Goal: Task Accomplishment & Management: Manage account settings

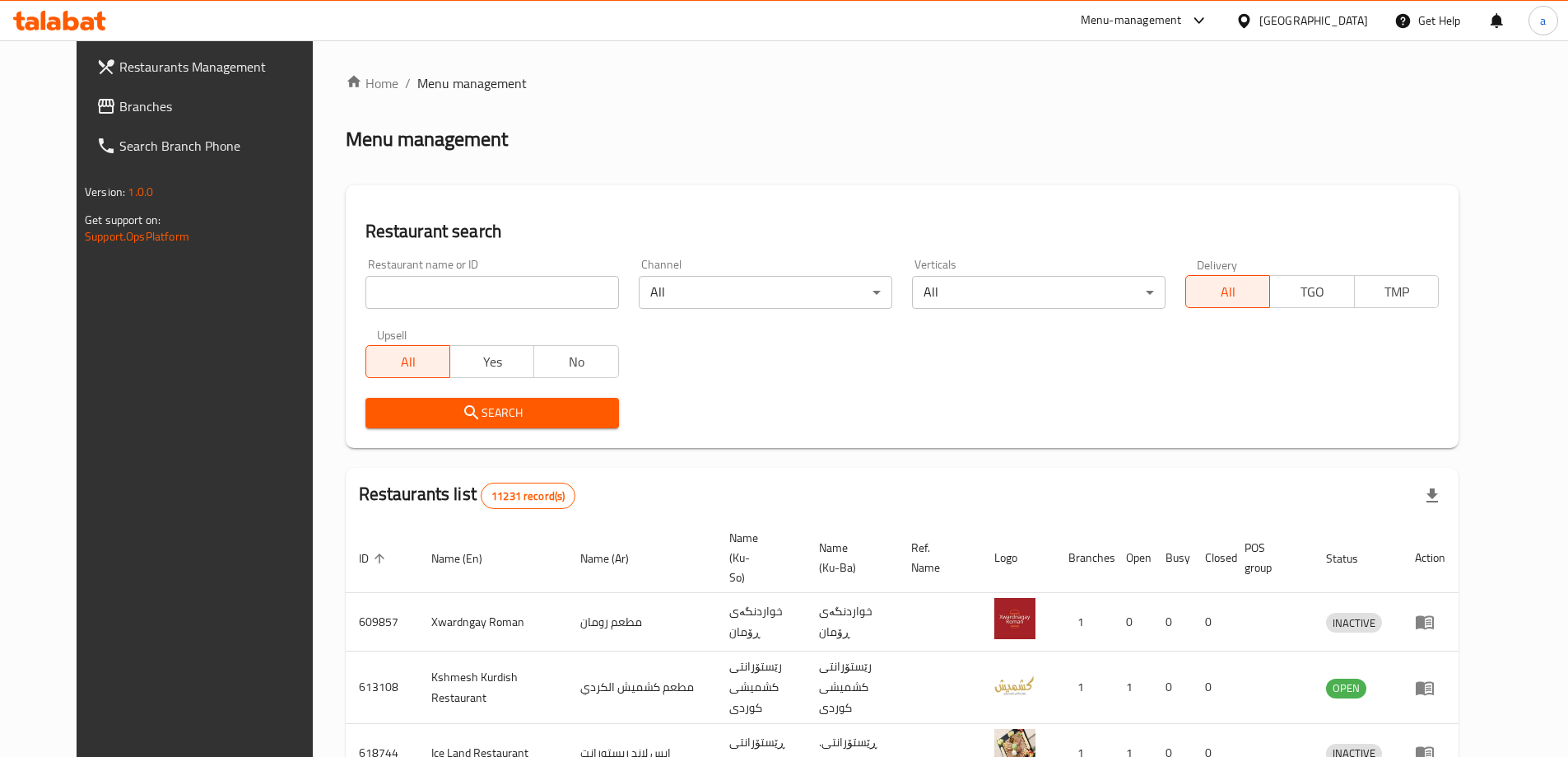
click at [120, 116] on span "Branches" at bounding box center [222, 106] width 205 height 20
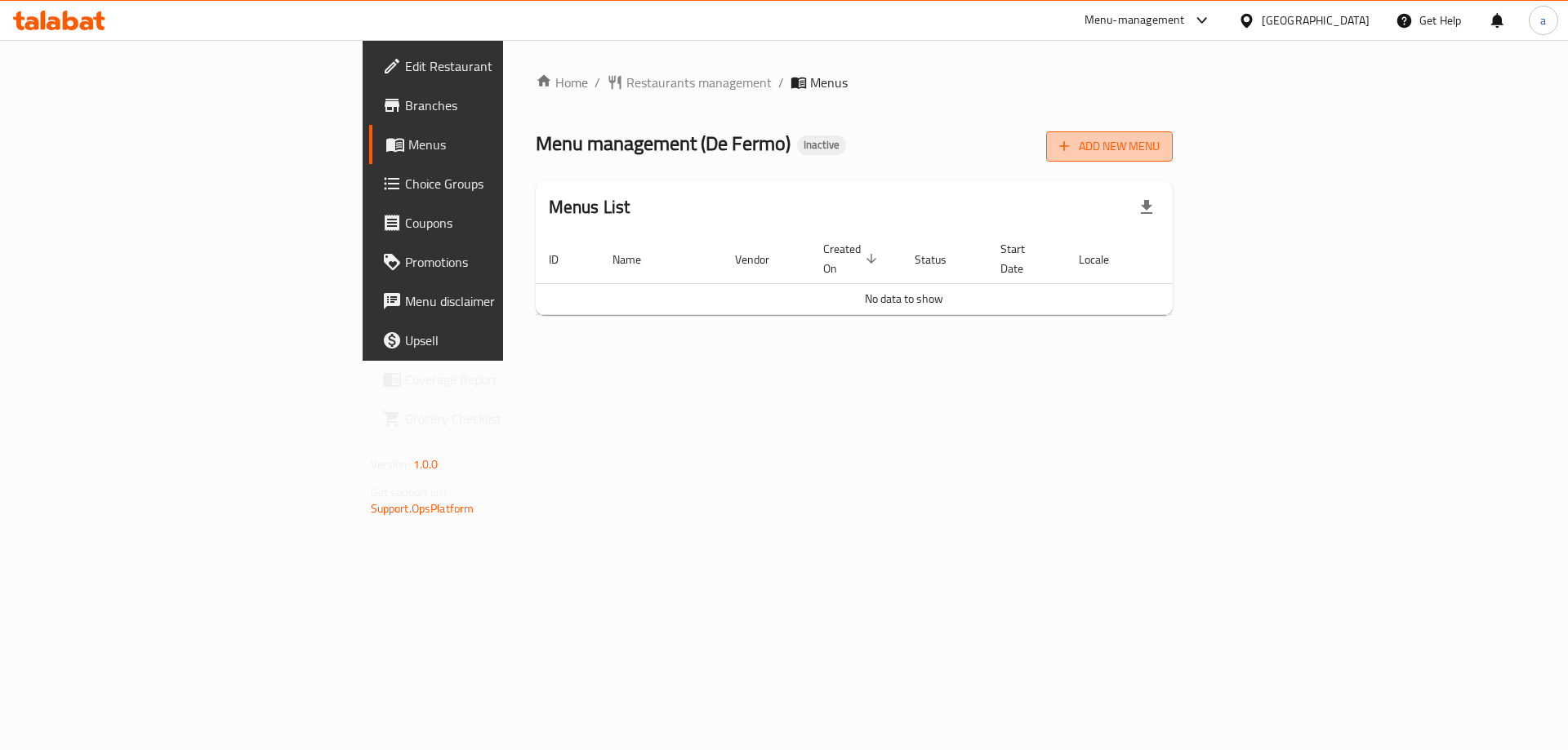
click at [1160, 147] on span "Add New Menu" at bounding box center [1109, 146] width 100 height 21
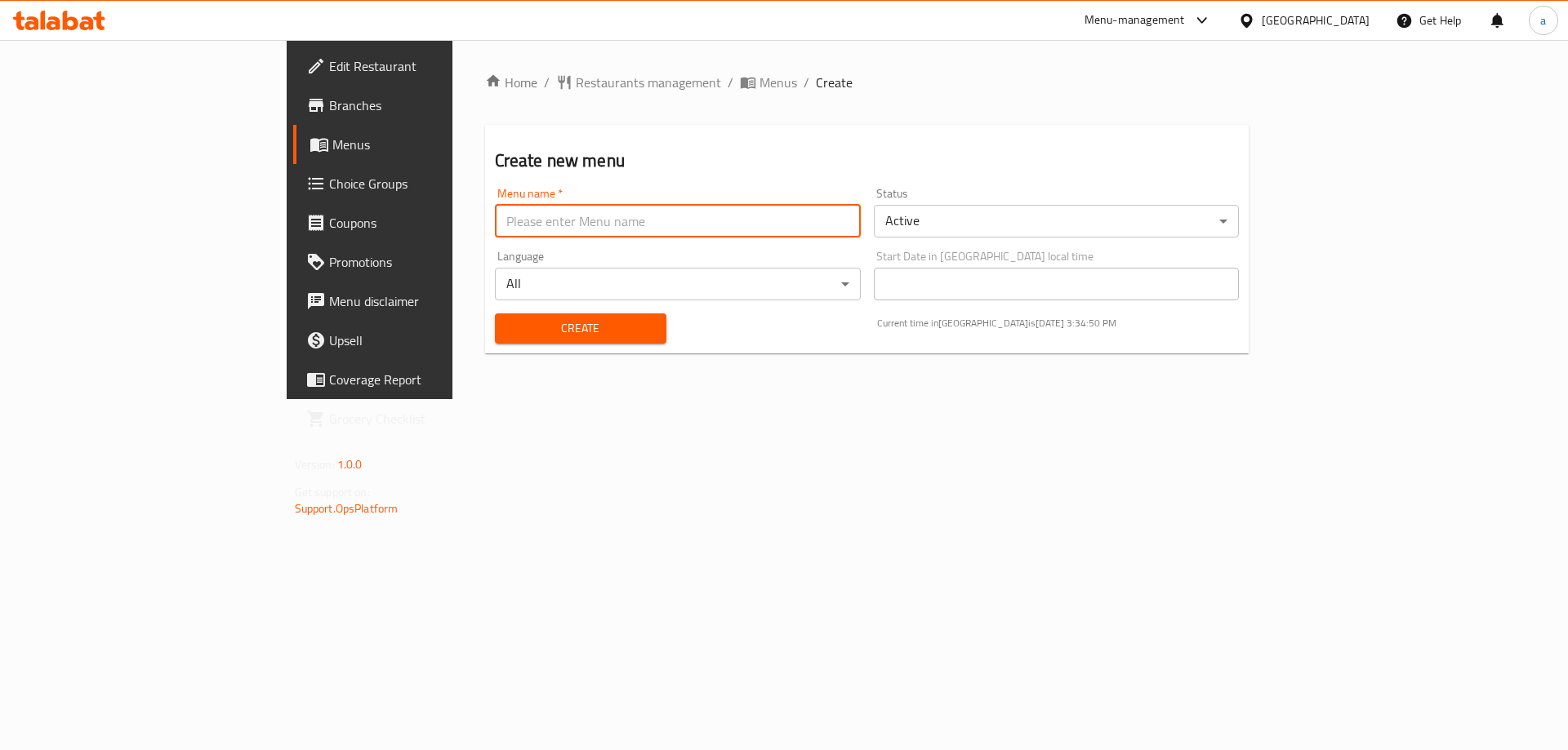
click at [495, 229] on input "text" at bounding box center [677, 221] width 365 height 33
type input "amna"
click at [507, 338] on span "Create" at bounding box center [580, 328] width 146 height 21
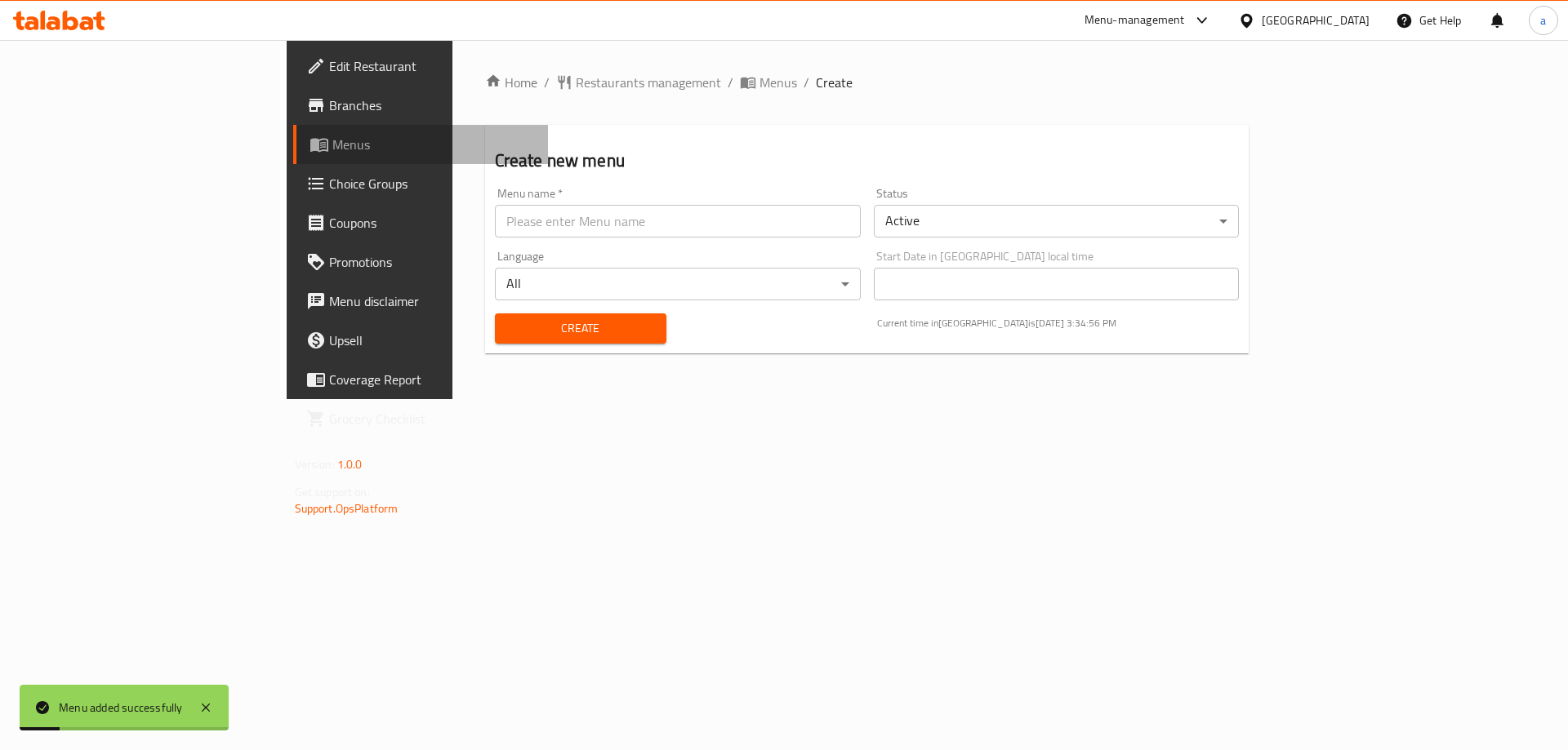
click at [332, 146] on span "Menus" at bounding box center [434, 145] width 204 height 20
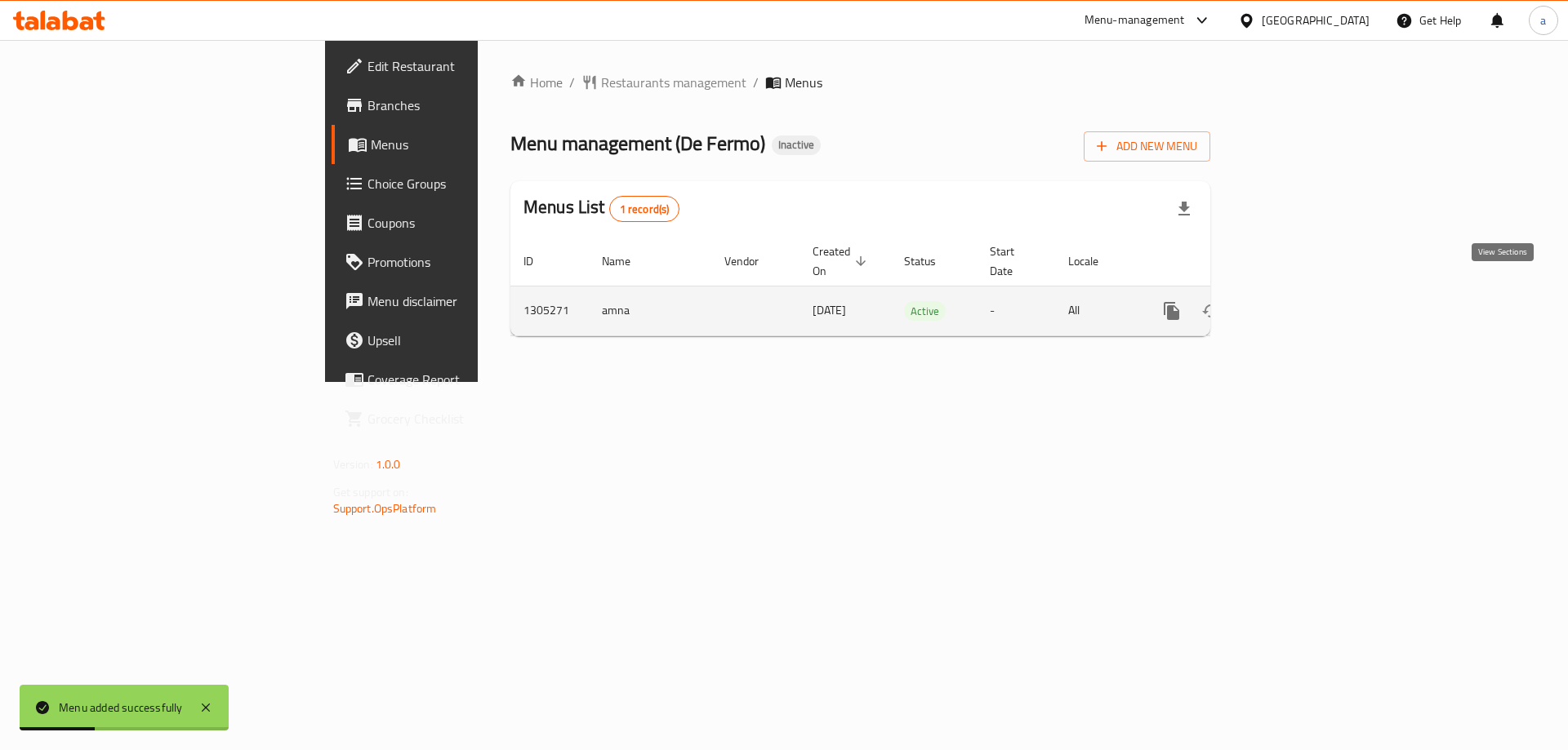
click at [1299, 301] on icon "enhanced table" at bounding box center [1289, 311] width 20 height 20
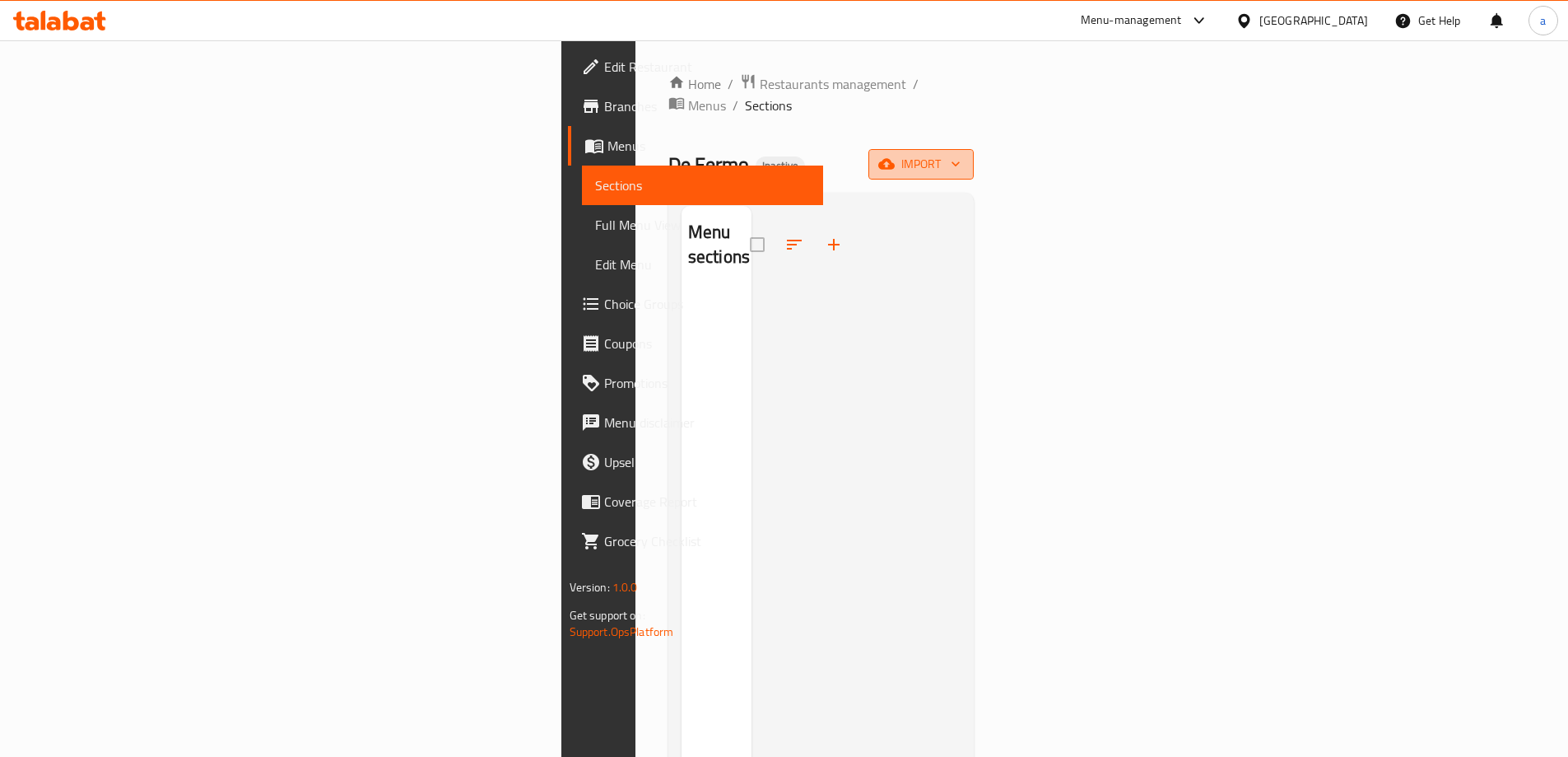
click at [974, 149] on button "import" at bounding box center [920, 164] width 105 height 31
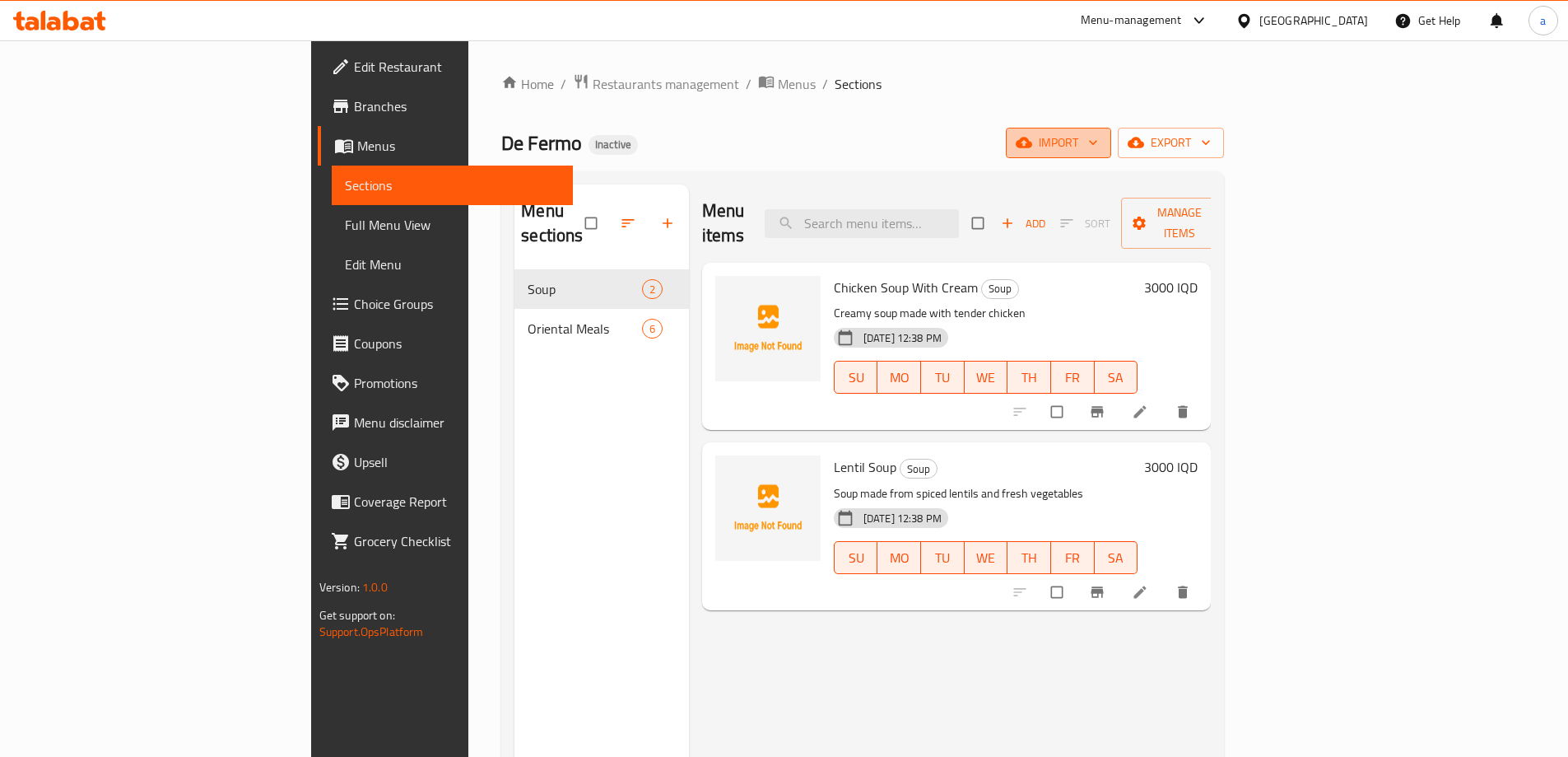
click at [1101, 144] on icon "button" at bounding box center [1093, 142] width 16 height 16
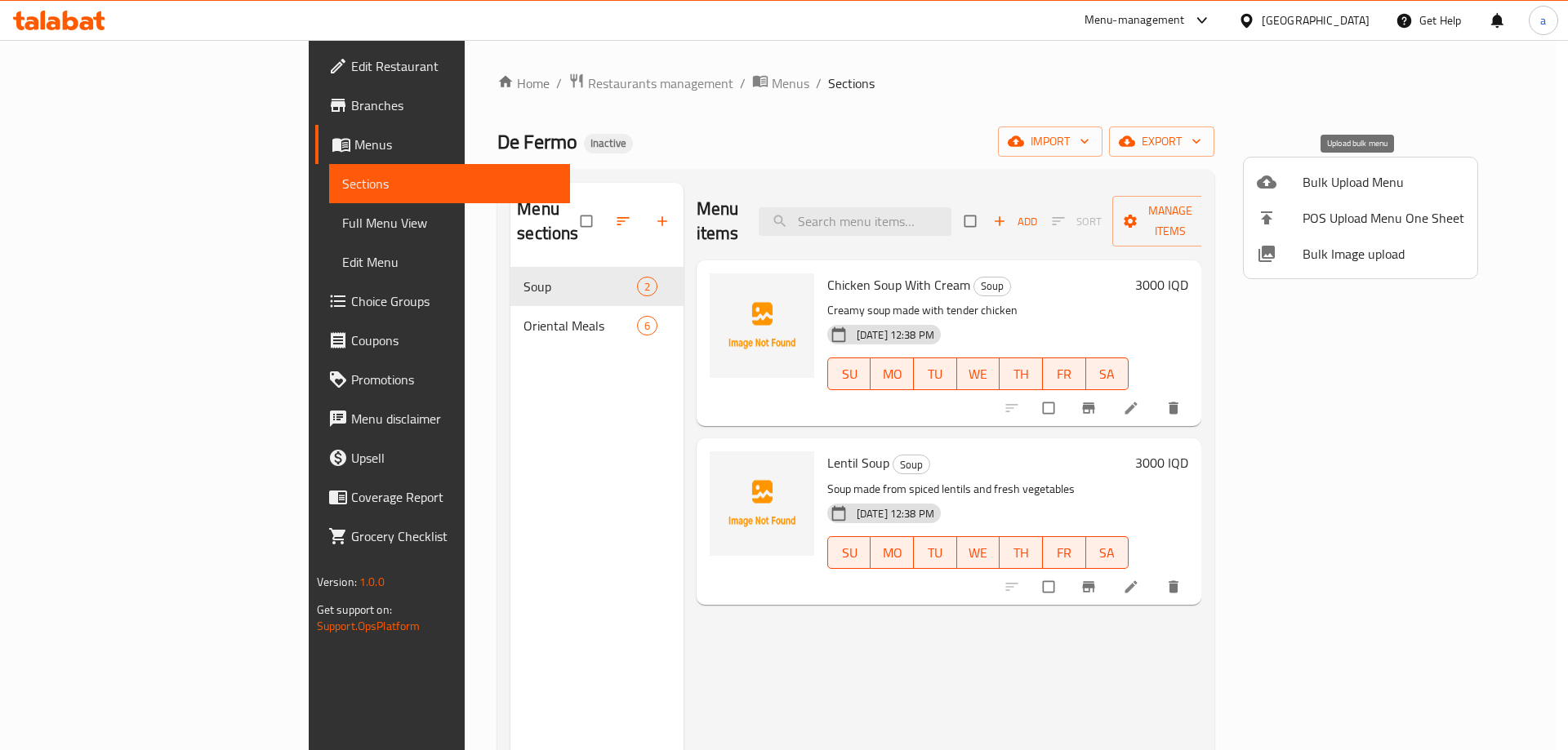
click at [1322, 186] on span "Bulk Upload Menu" at bounding box center [1383, 182] width 162 height 20
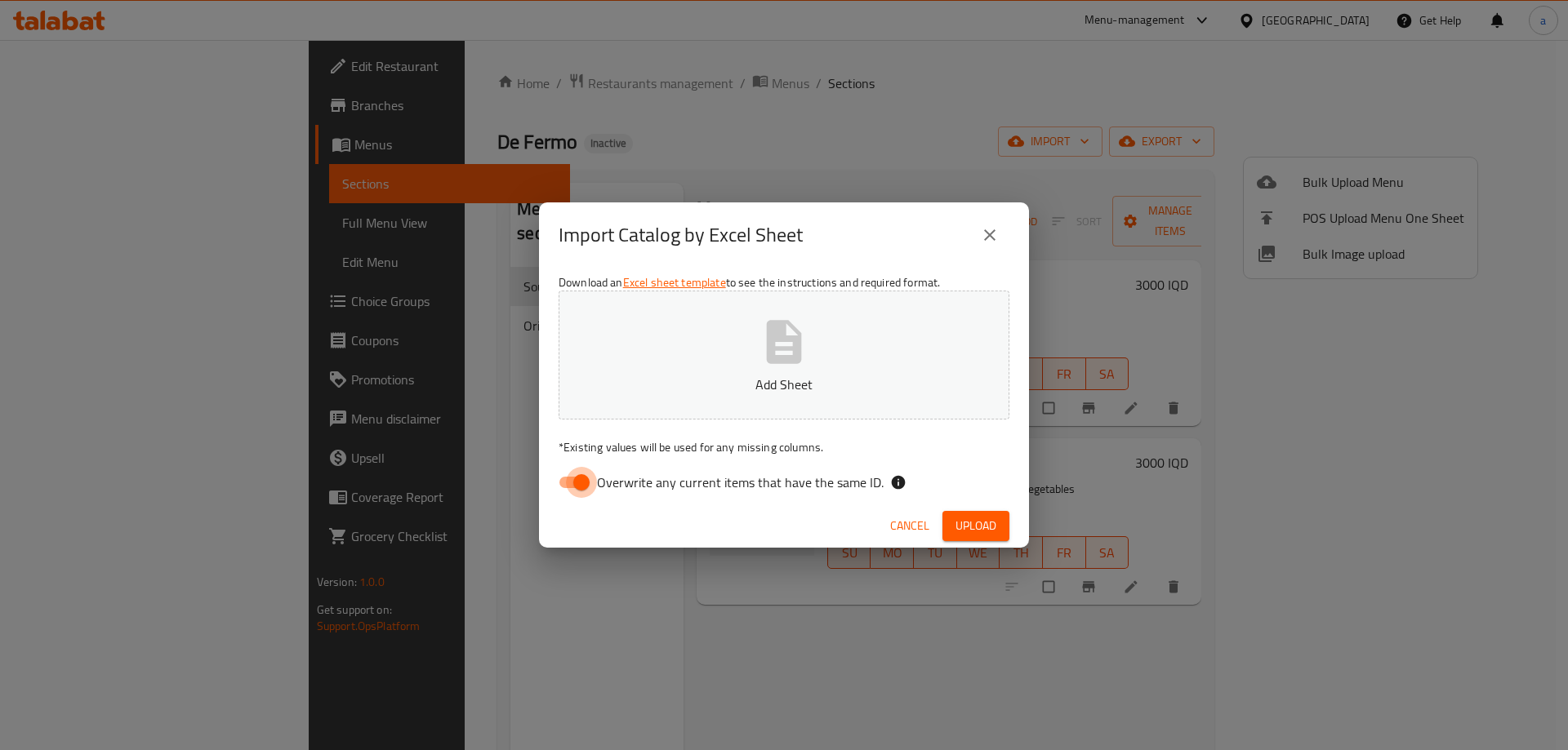
click at [574, 481] on input "Overwrite any current items that have the same ID." at bounding box center [582, 482] width 93 height 31
checkbox input "false"
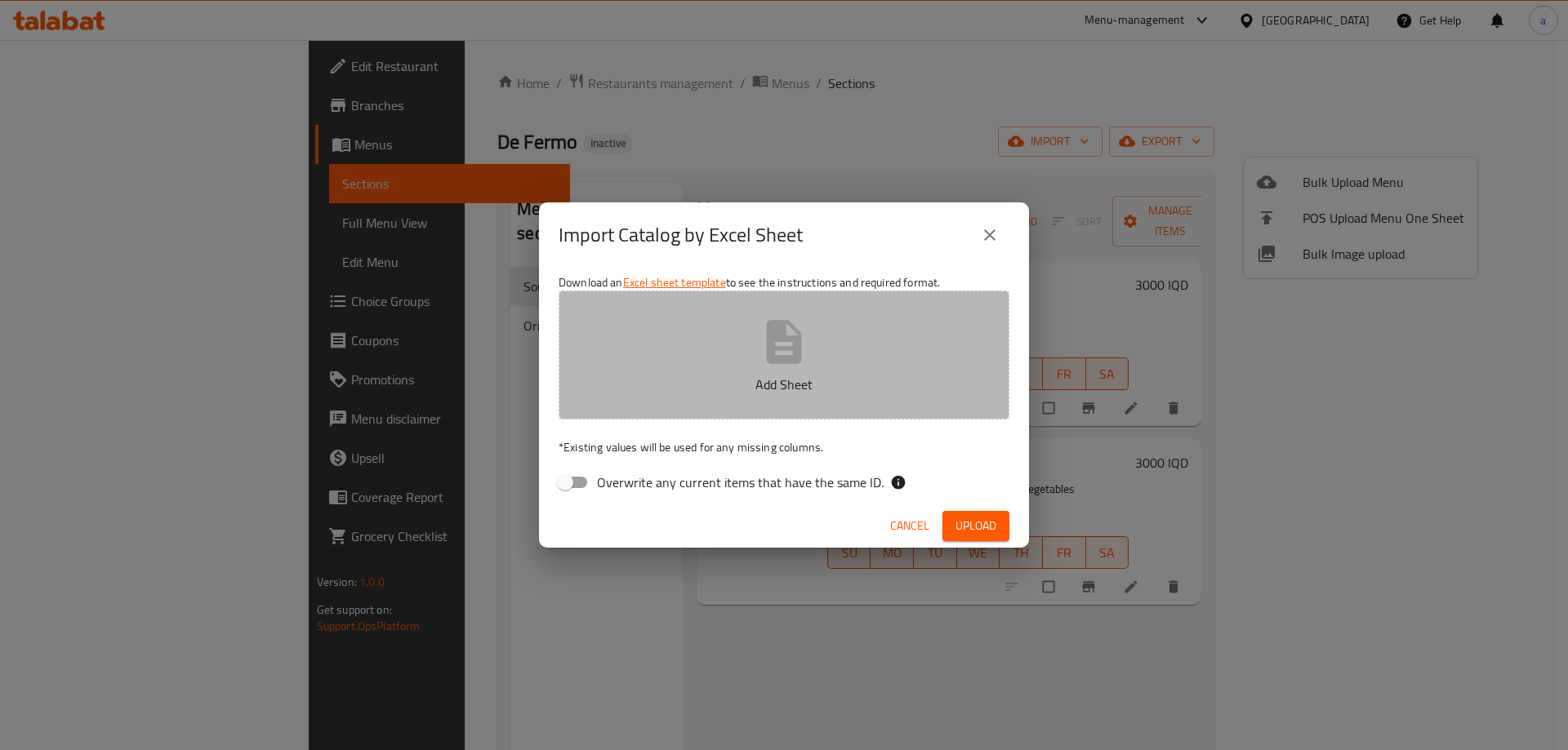
click at [659, 372] on button "Add Sheet" at bounding box center [784, 354] width 451 height 129
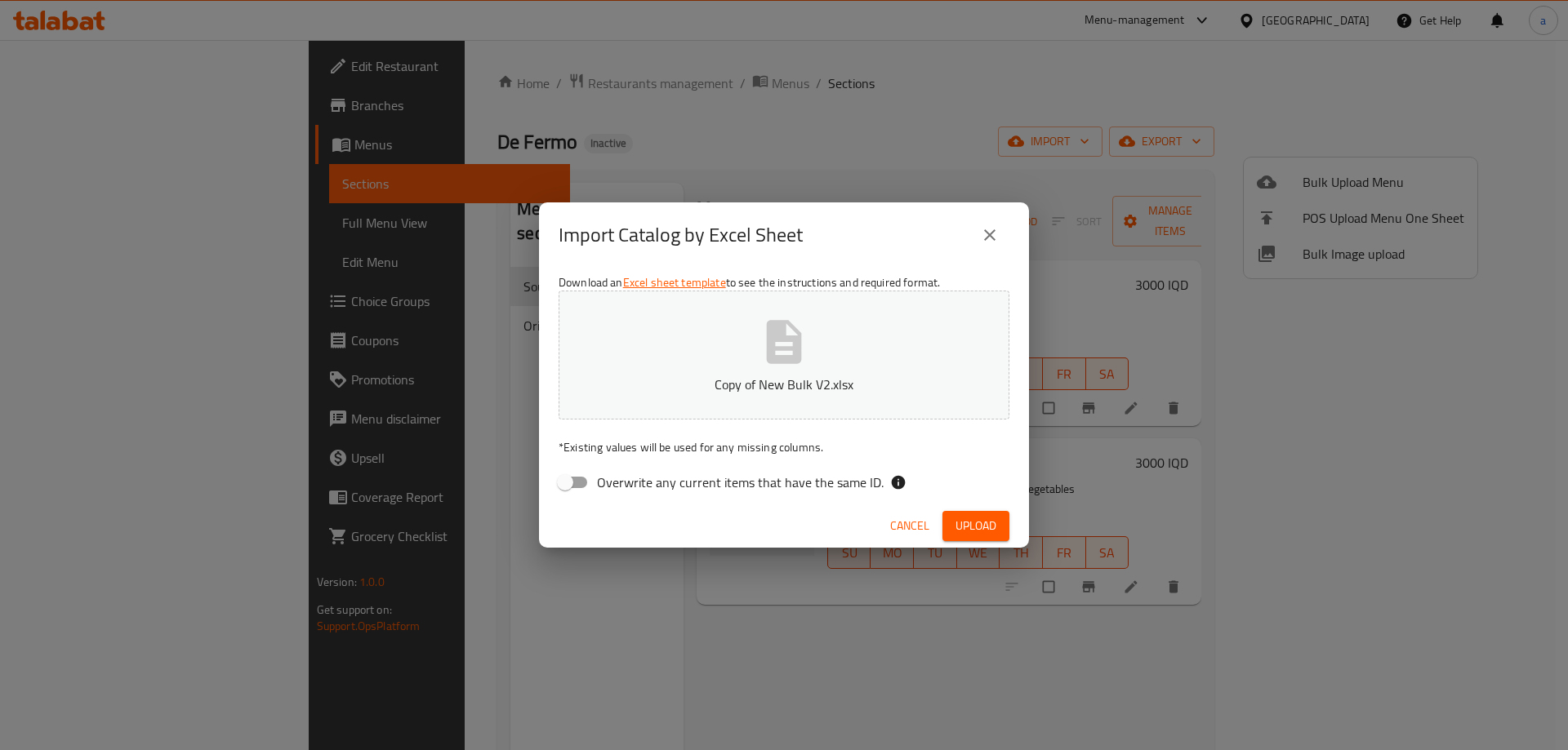
click at [991, 526] on span "Upload" at bounding box center [976, 526] width 41 height 21
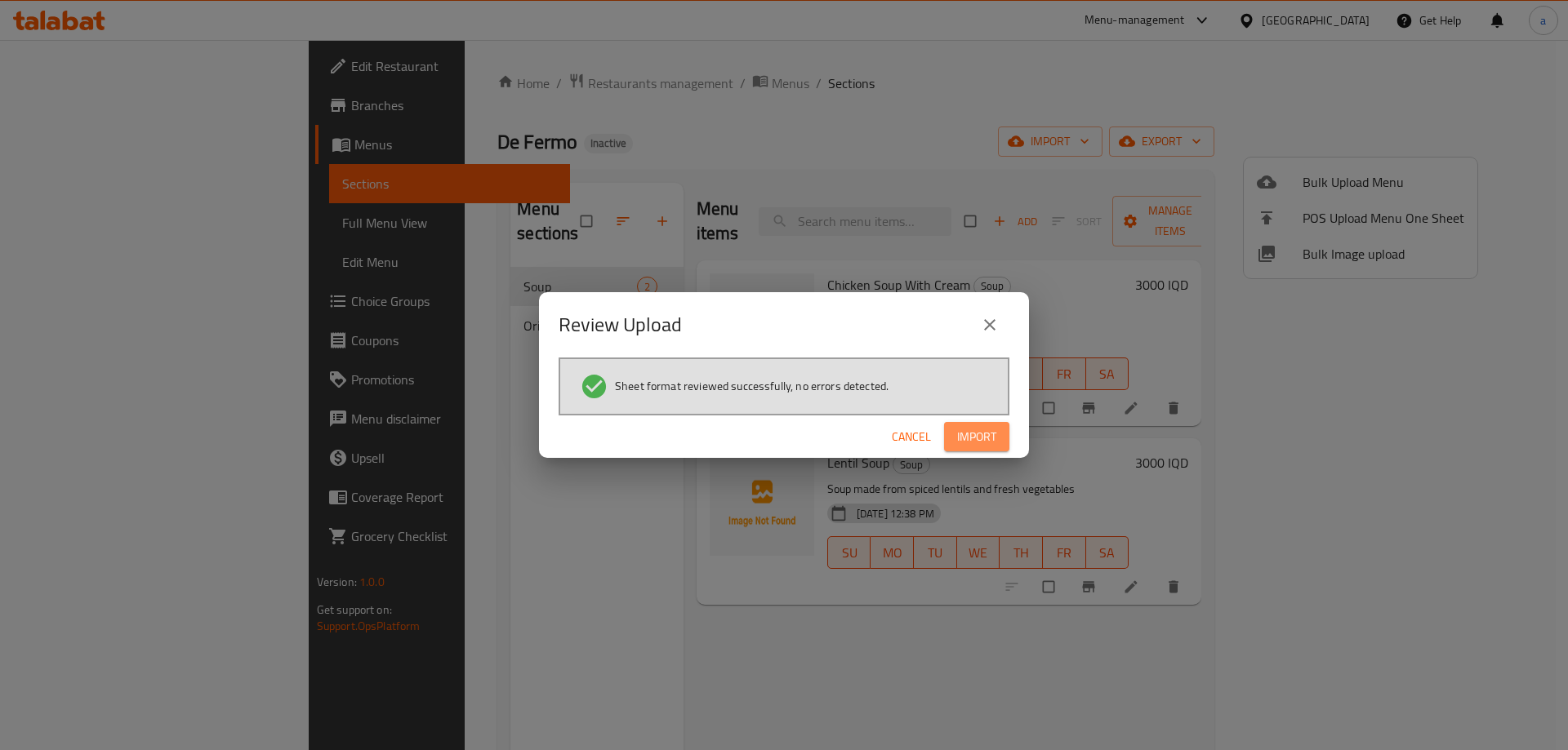
click at [993, 438] on span "Import" at bounding box center [977, 437] width 39 height 21
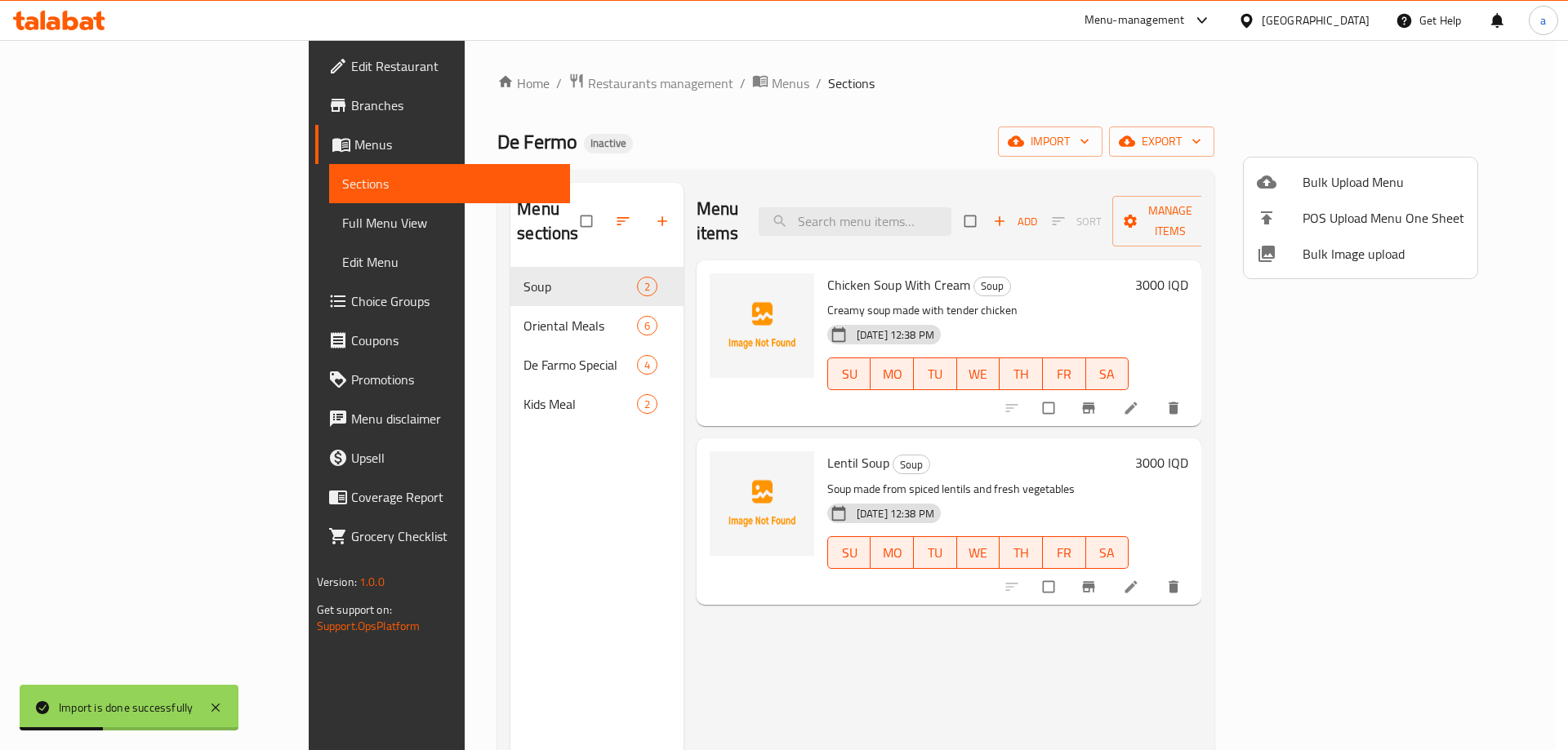
click at [398, 348] on div at bounding box center [784, 375] width 1568 height 750
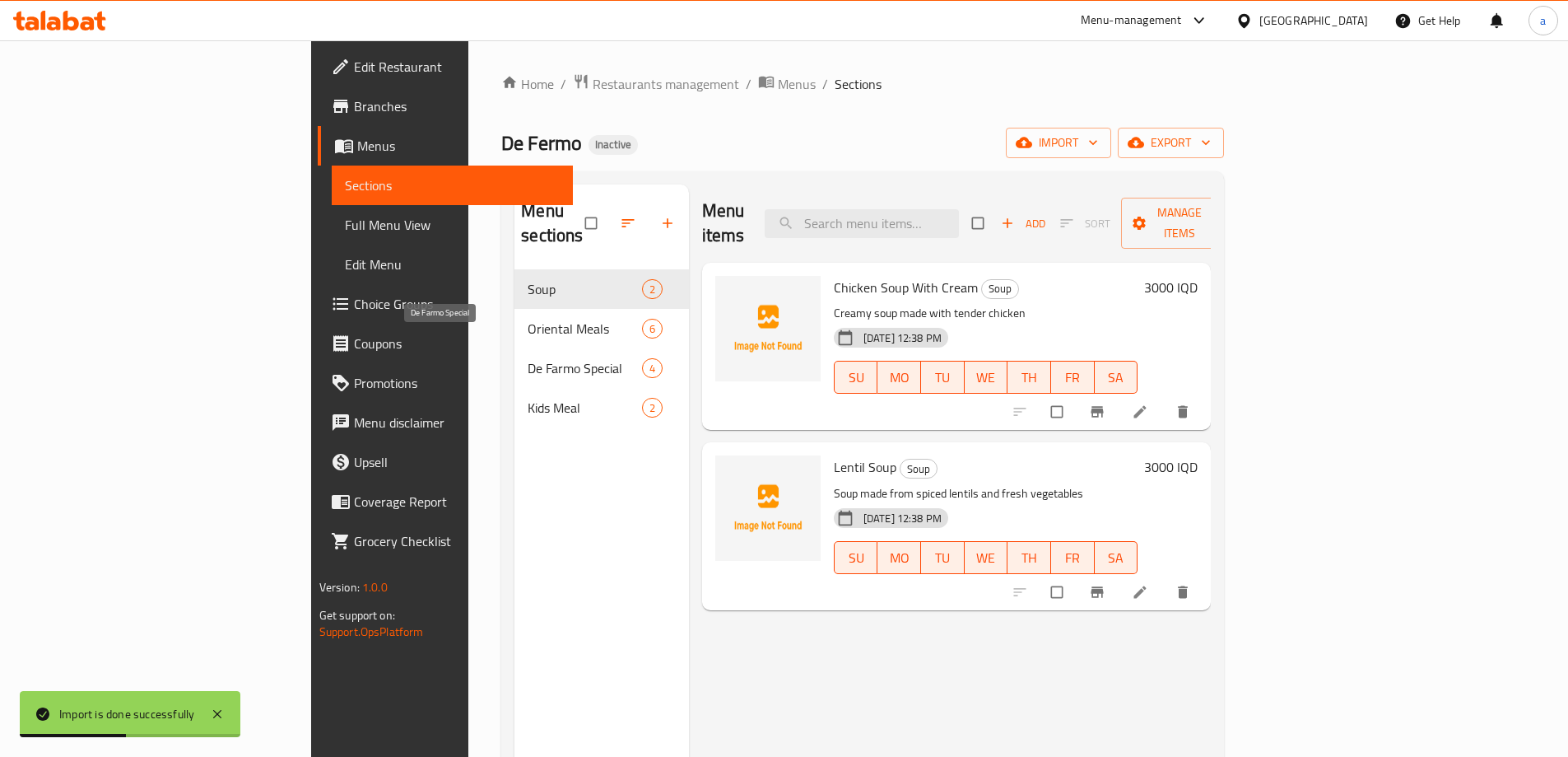
click at [528, 359] on span "De Farmo Special" at bounding box center [585, 369] width 113 height 20
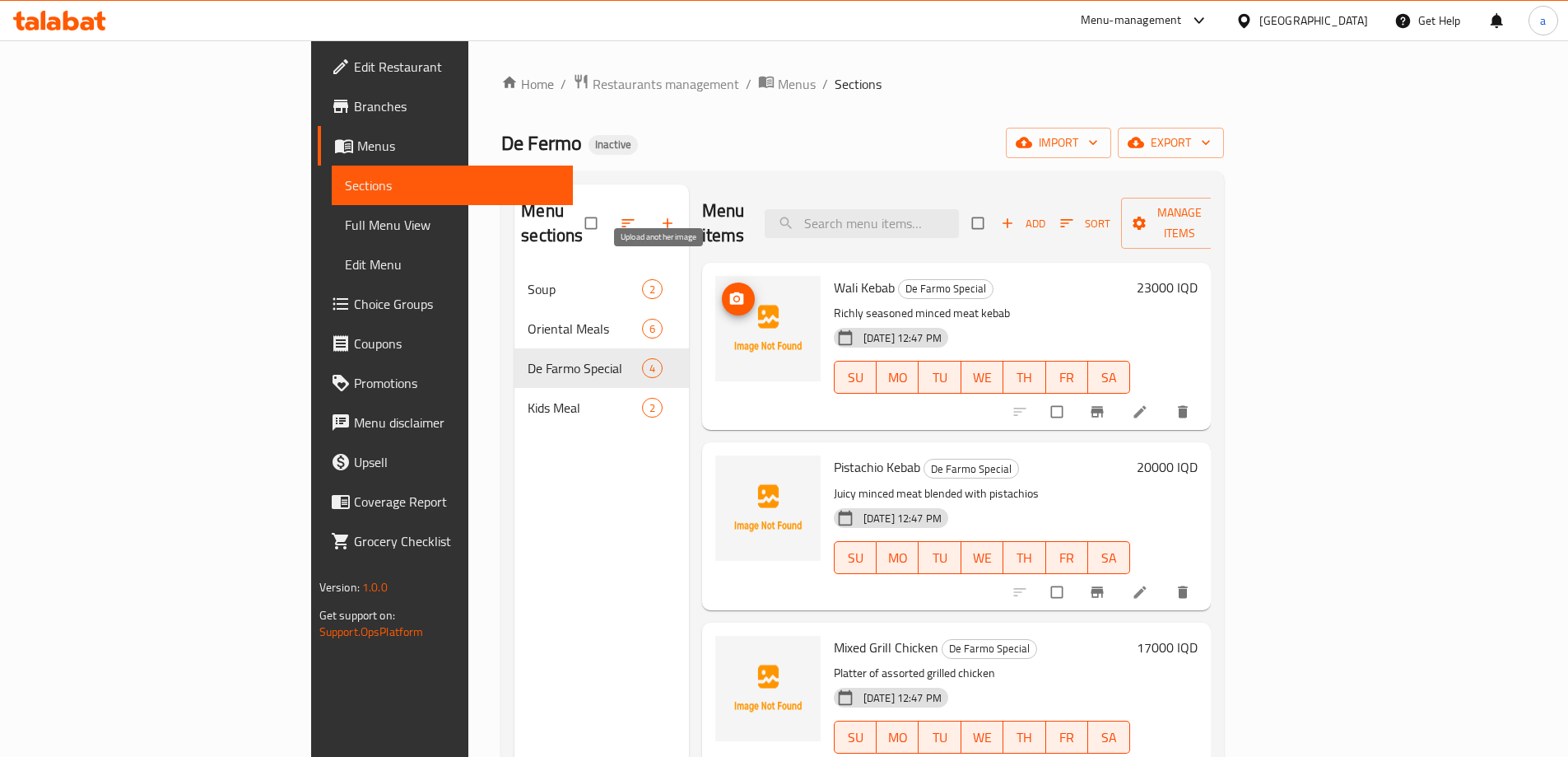
click at [729, 291] on icon "upload picture" at bounding box center [737, 299] width 16 height 16
click at [715, 306] on img at bounding box center [767, 328] width 105 height 105
click at [730, 292] on icon "upload picture" at bounding box center [737, 298] width 14 height 13
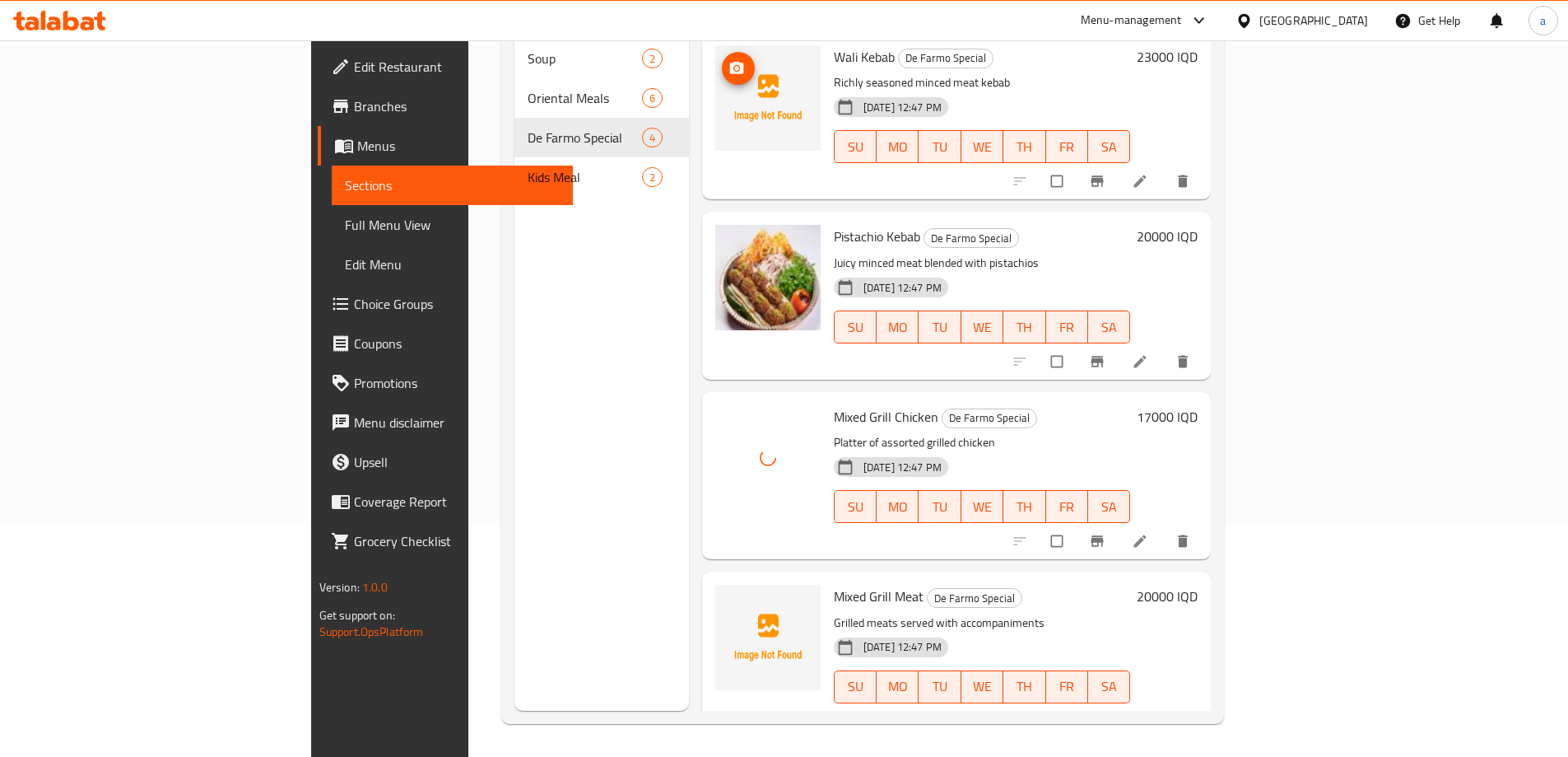
scroll to position [5, 0]
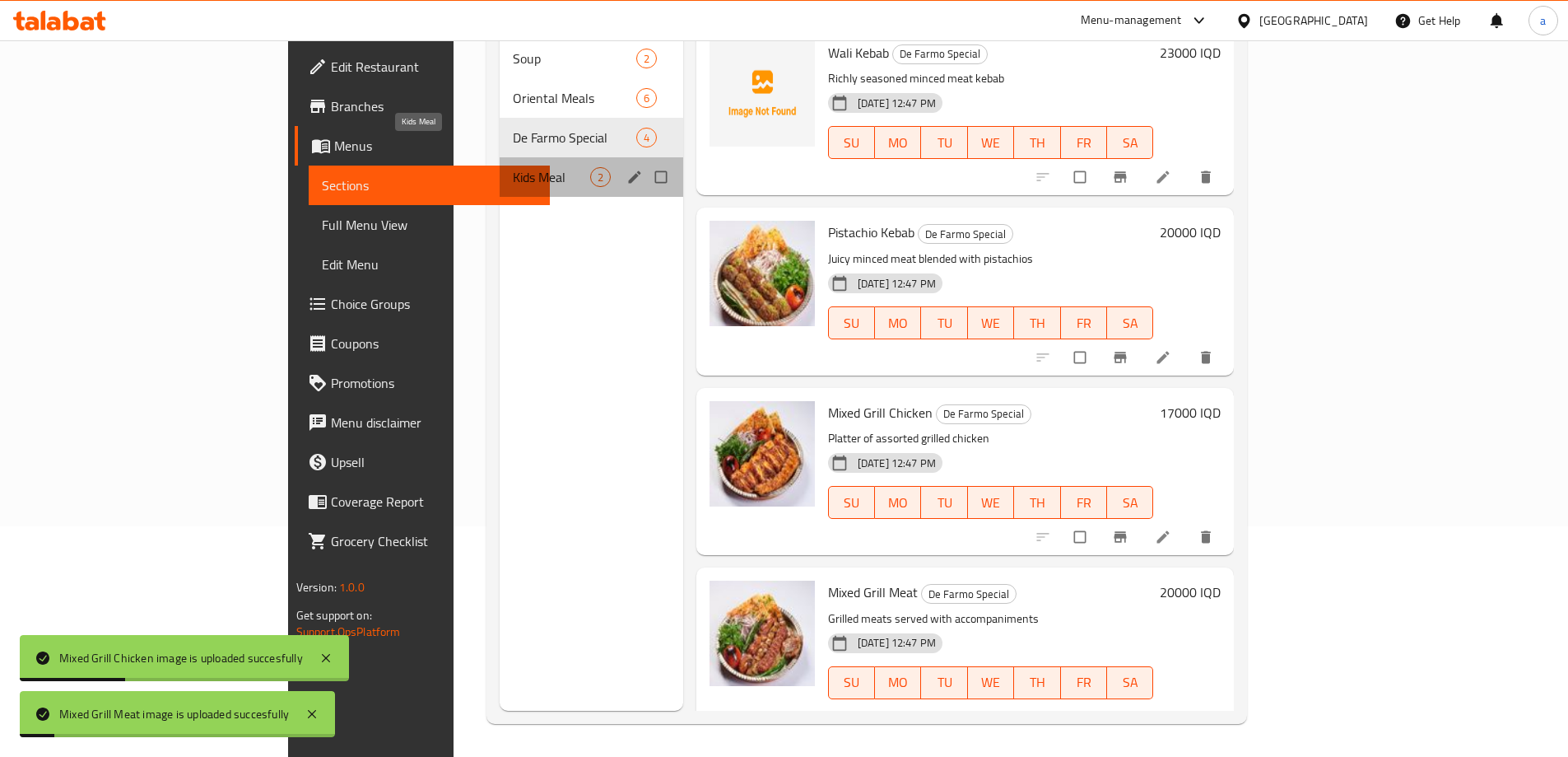
click at [512, 168] on span "Kids Meal" at bounding box center [551, 178] width 77 height 20
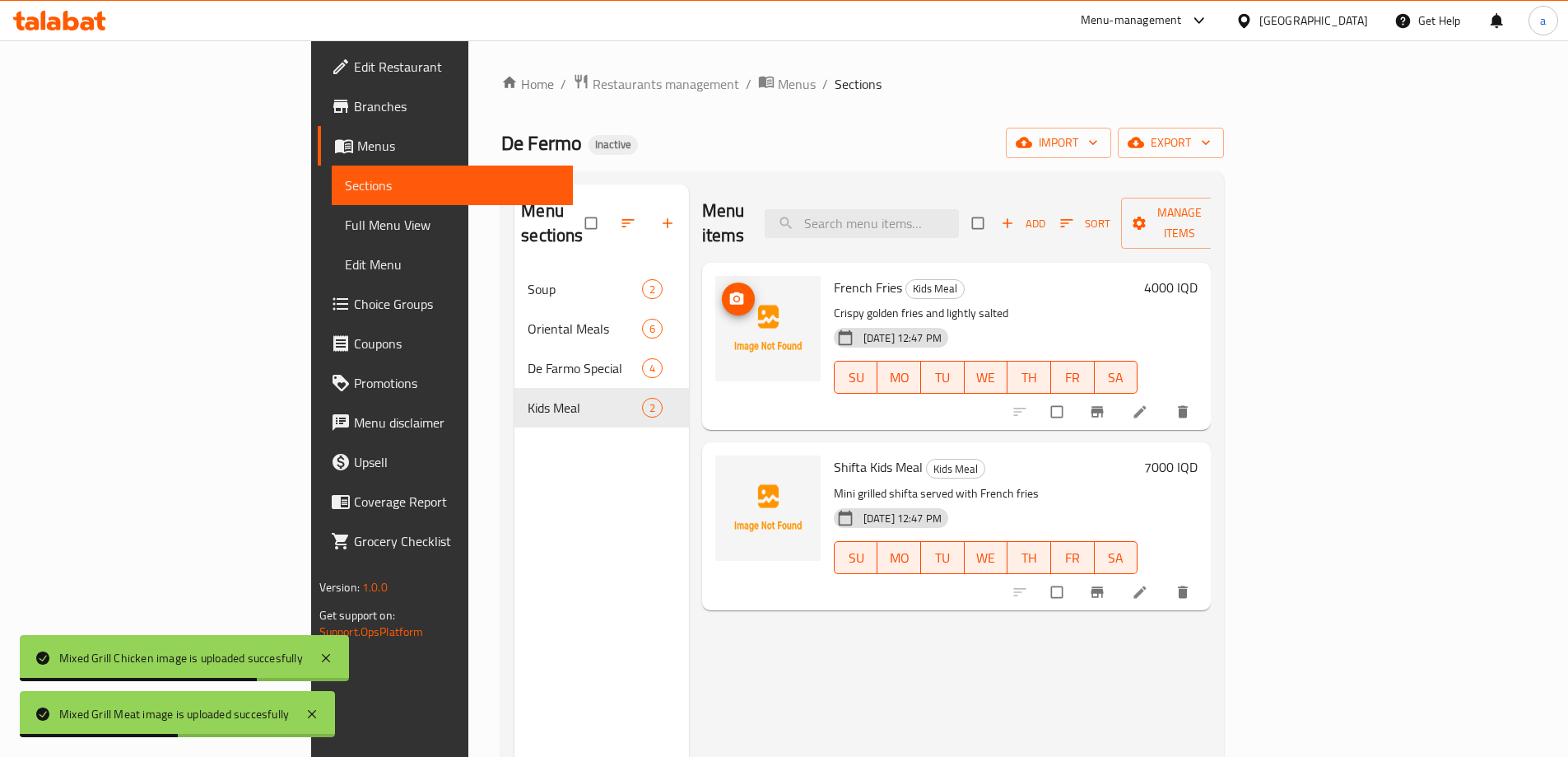
click at [734, 296] on circle "upload picture" at bounding box center [736, 298] width 5 height 5
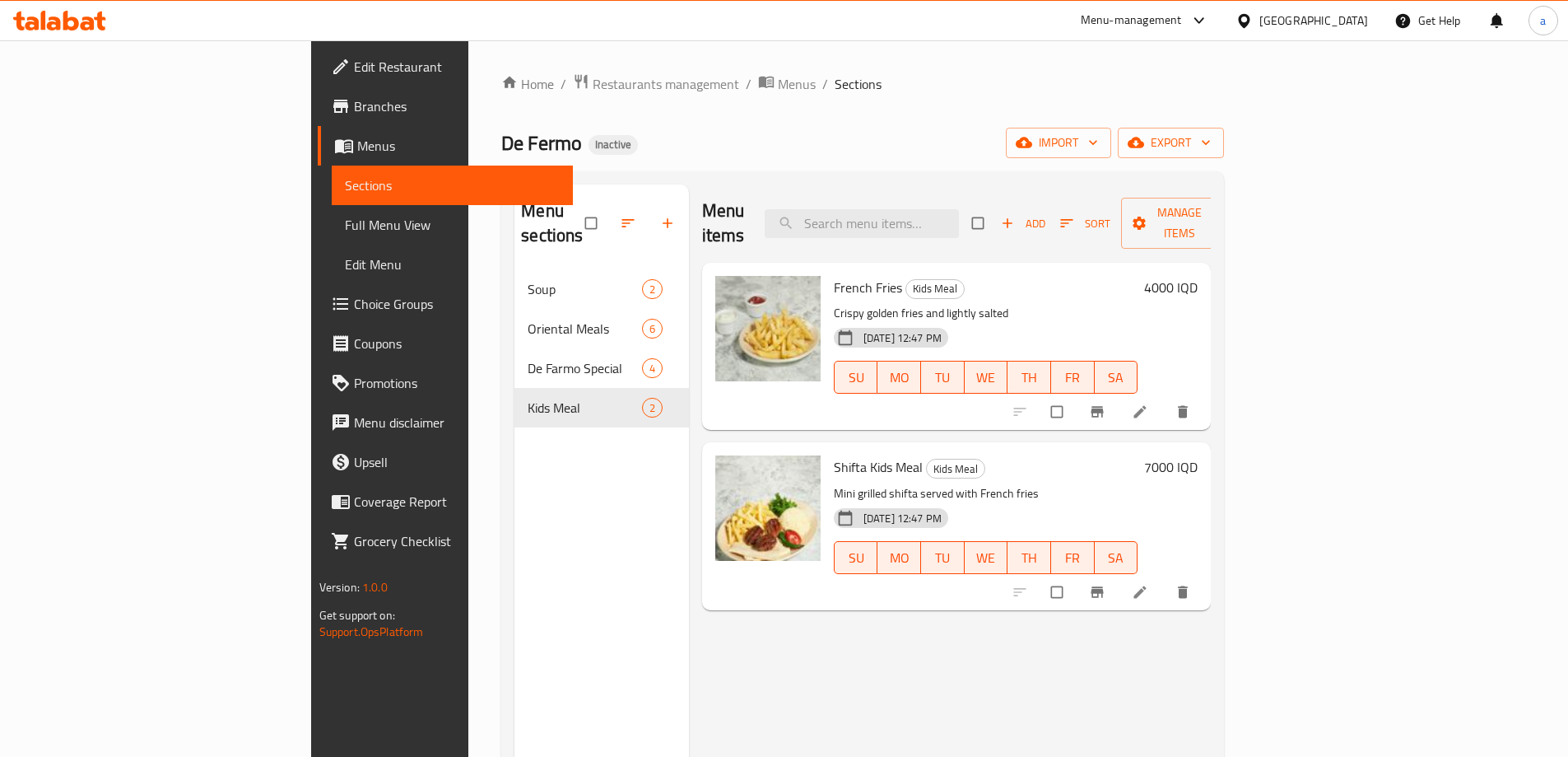
drag, startPoint x: 353, startPoint y: 348, endPoint x: 415, endPoint y: 468, distance: 135.1
click at [514, 468] on div "Menu sections Soup 2 Oriental Meals 6 De Farmo Special 4 Kids Meal 2" at bounding box center [602, 563] width 175 height 757
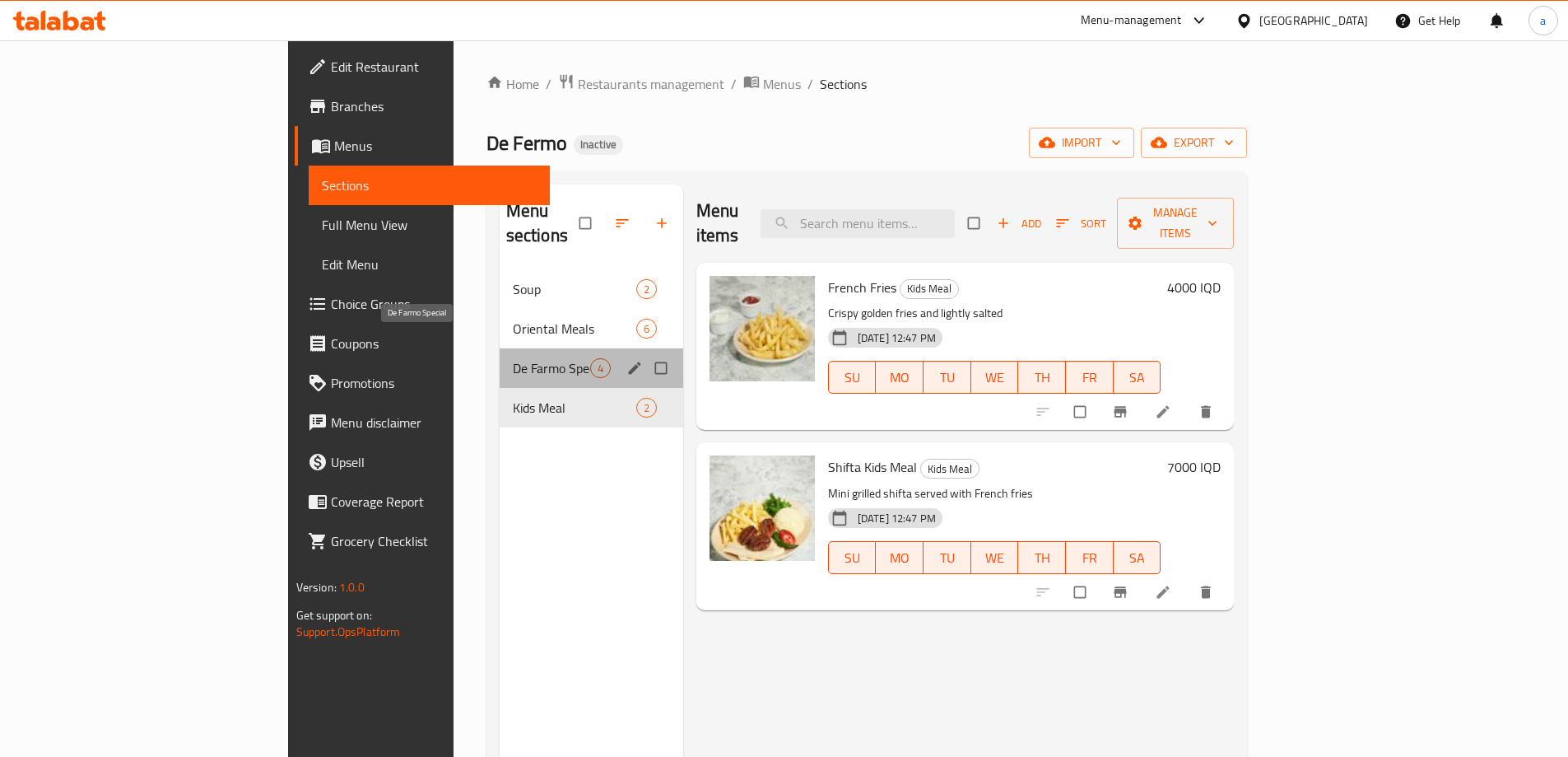
click at [512, 359] on span "De Farmo Special" at bounding box center [551, 369] width 77 height 20
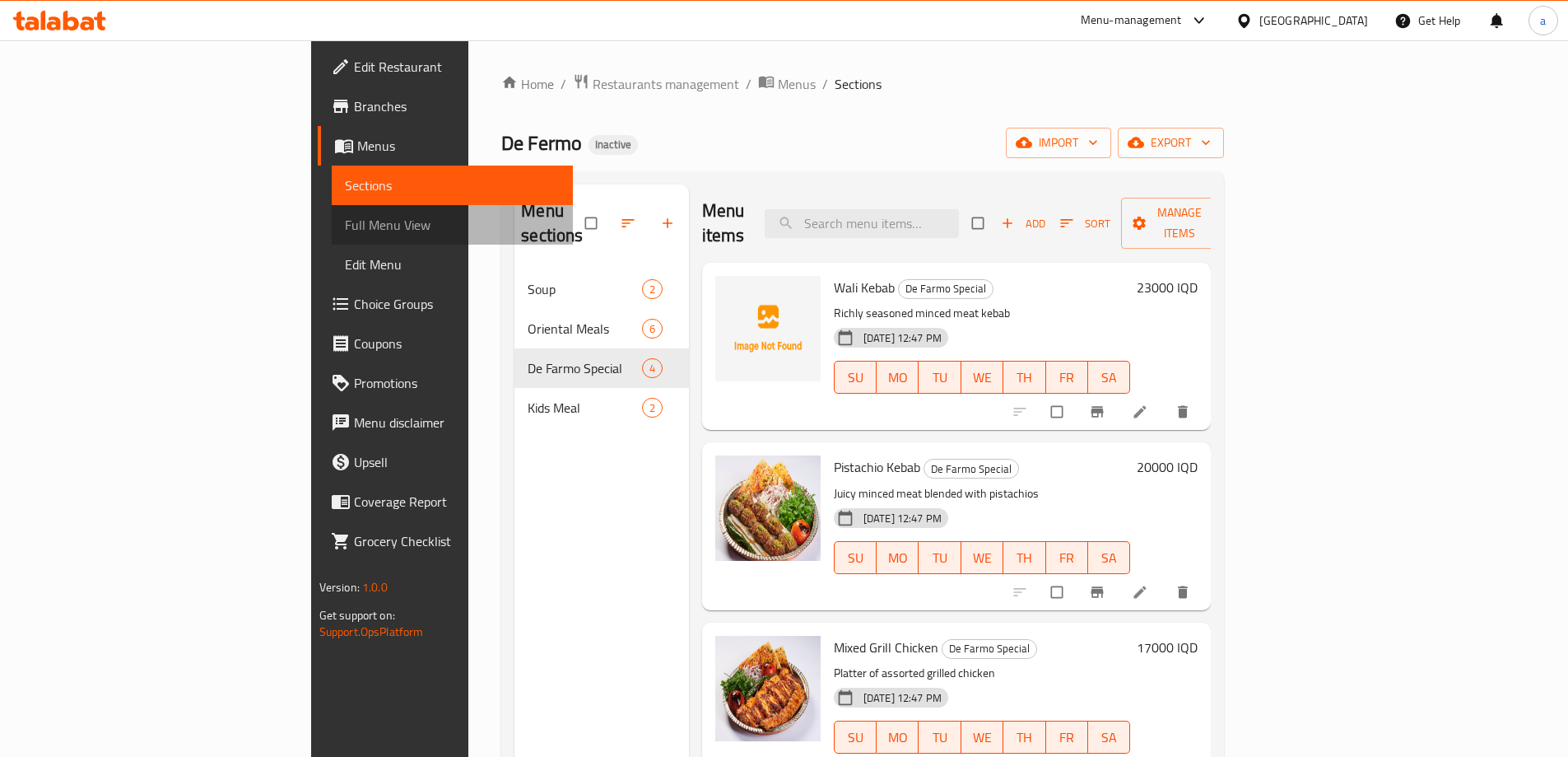
click at [345, 220] on span "Full Menu View" at bounding box center [452, 225] width 215 height 20
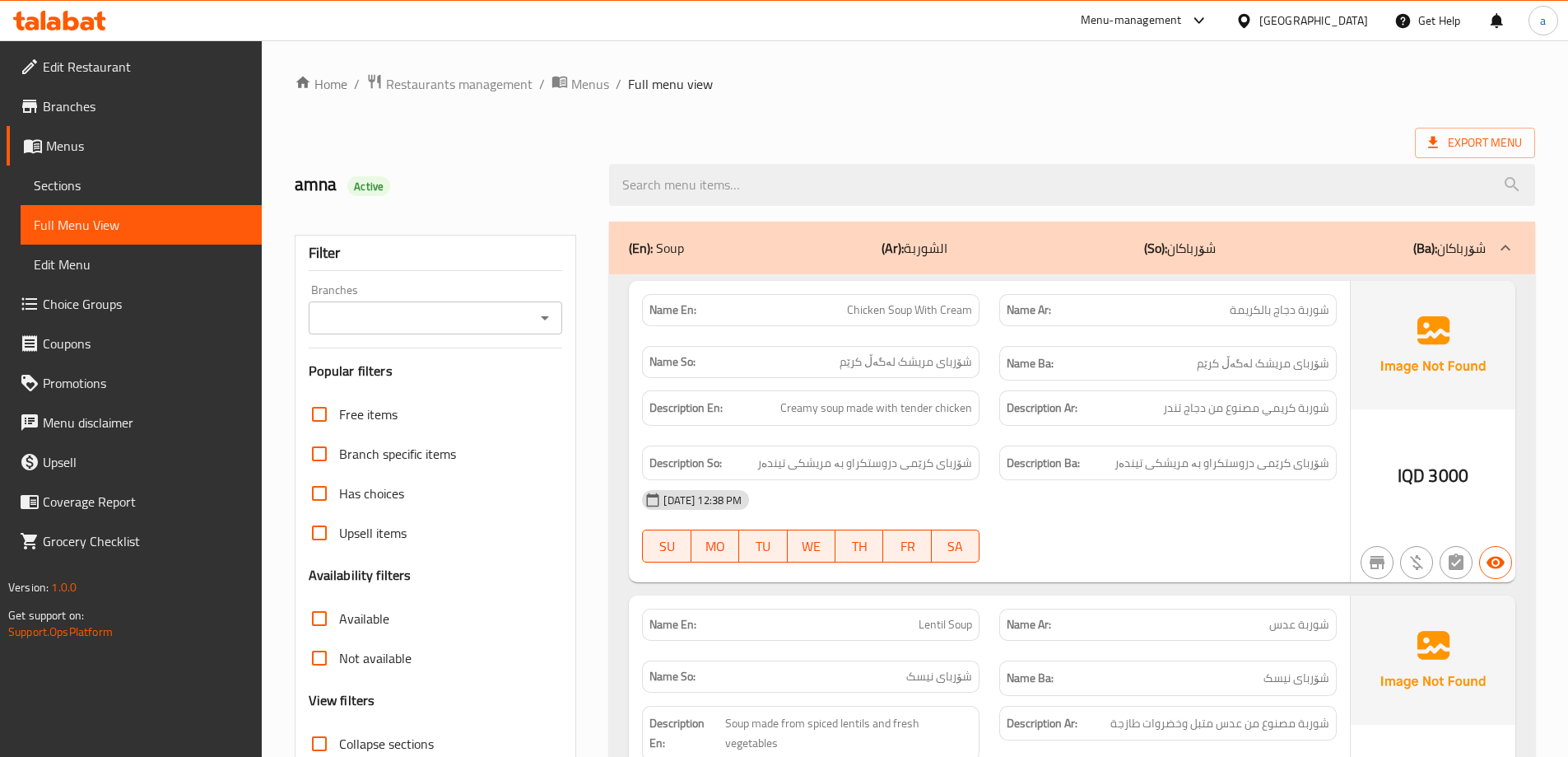
click at [532, 311] on div "Branches" at bounding box center [436, 318] width 254 height 33
click at [554, 316] on icon "Open" at bounding box center [545, 318] width 20 height 20
click at [503, 388] on li "De Fermo," at bounding box center [434, 388] width 254 height 30
type input "De Fermo,"
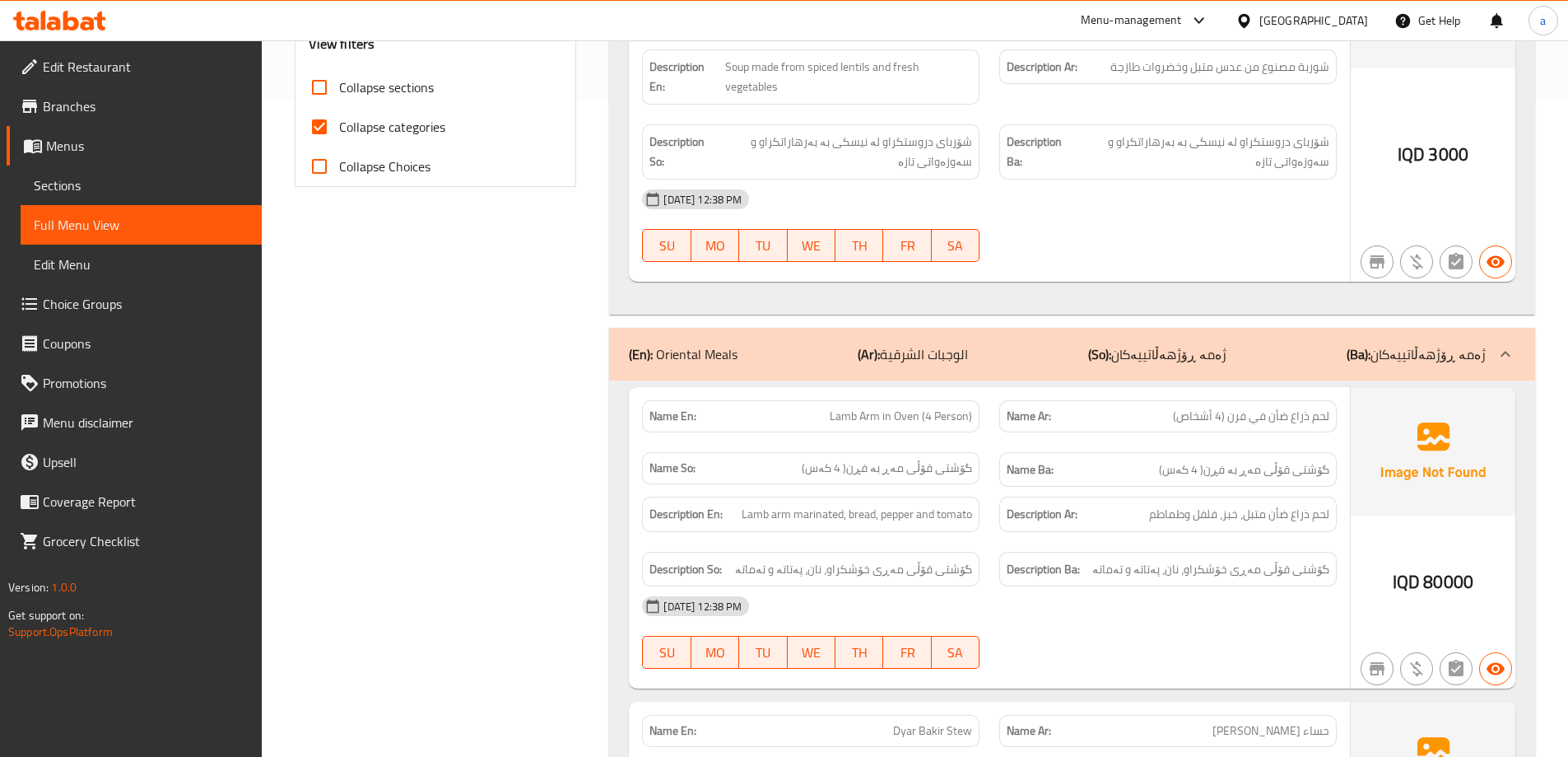
scroll to position [614, 0]
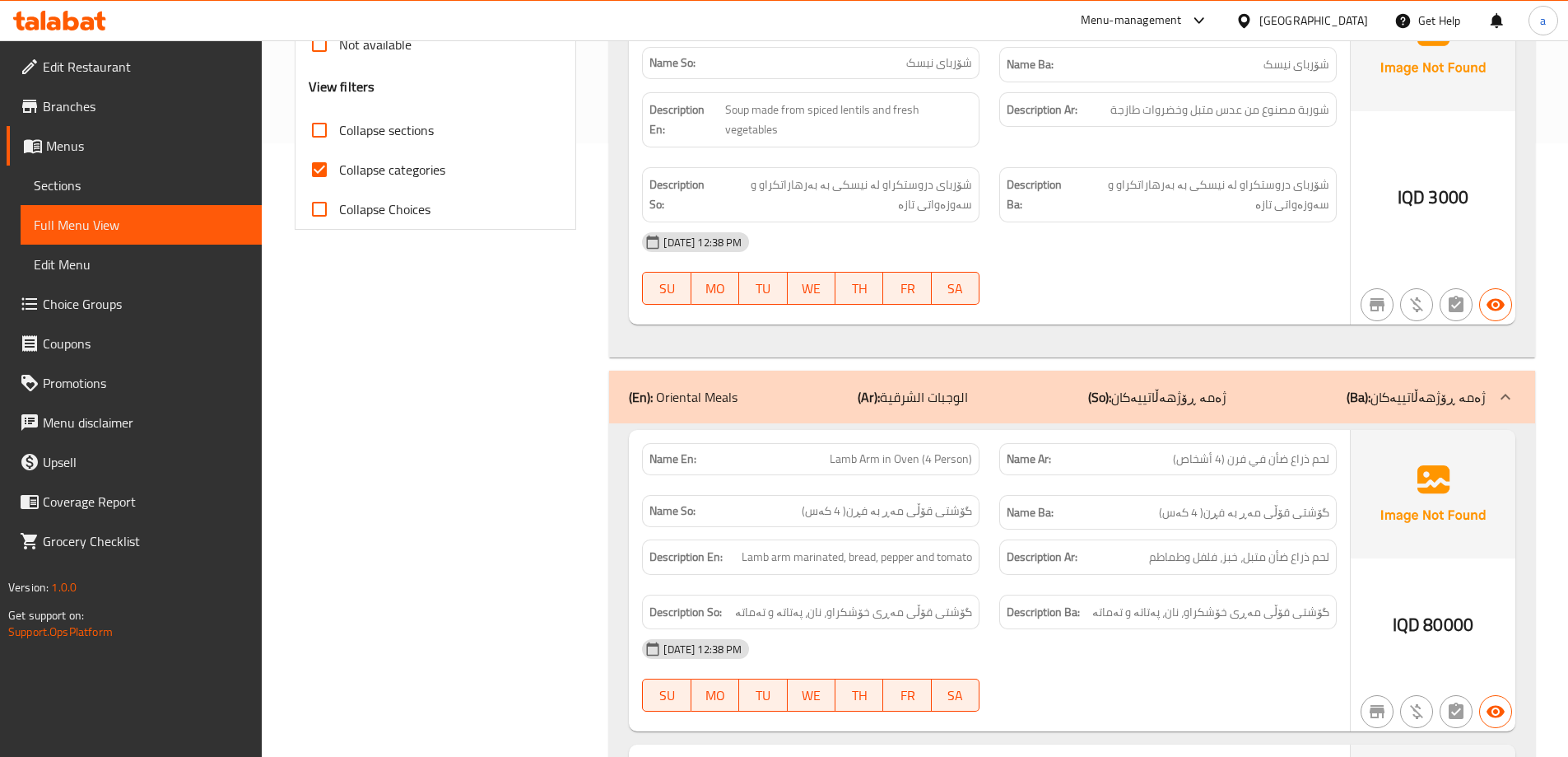
click at [423, 162] on span "Collapse categories" at bounding box center [393, 169] width 106 height 20
click at [340, 162] on input "Collapse categories" at bounding box center [320, 169] width 40 height 40
checkbox input "false"
click at [418, 140] on span "Collapse sections" at bounding box center [386, 130] width 95 height 20
click at [340, 141] on input "Collapse sections" at bounding box center [320, 130] width 40 height 40
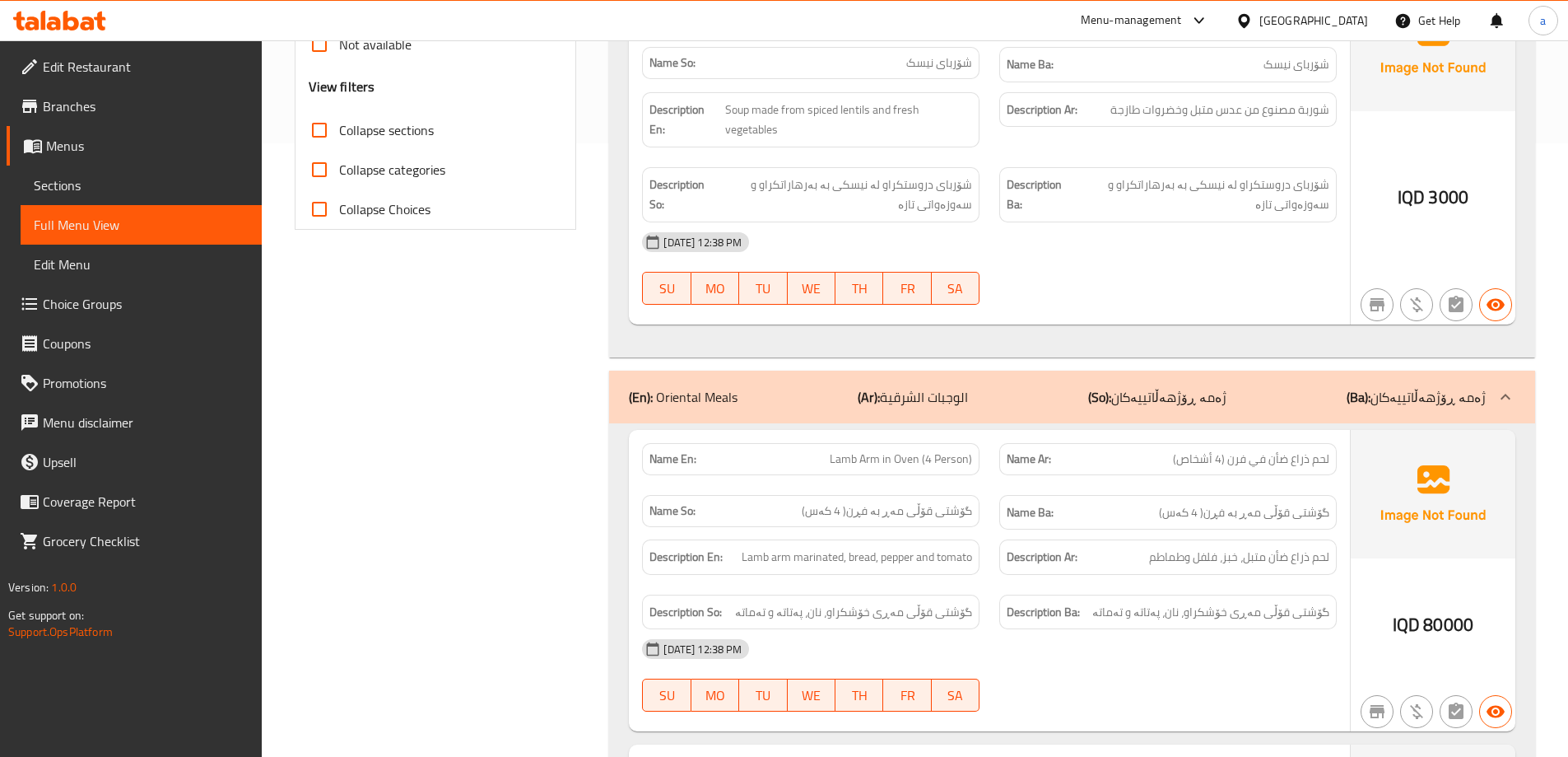
checkbox input "true"
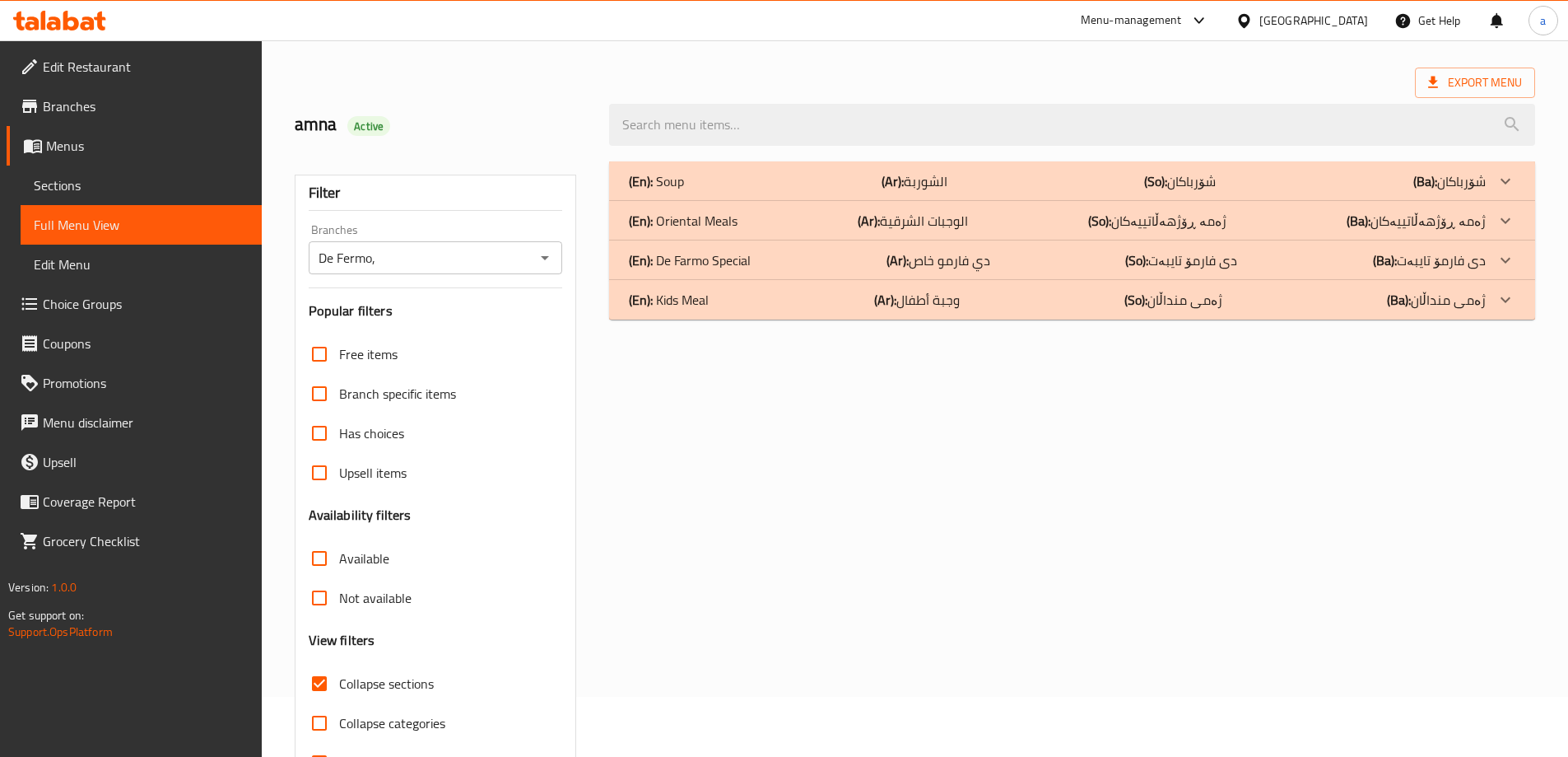
scroll to position [0, 0]
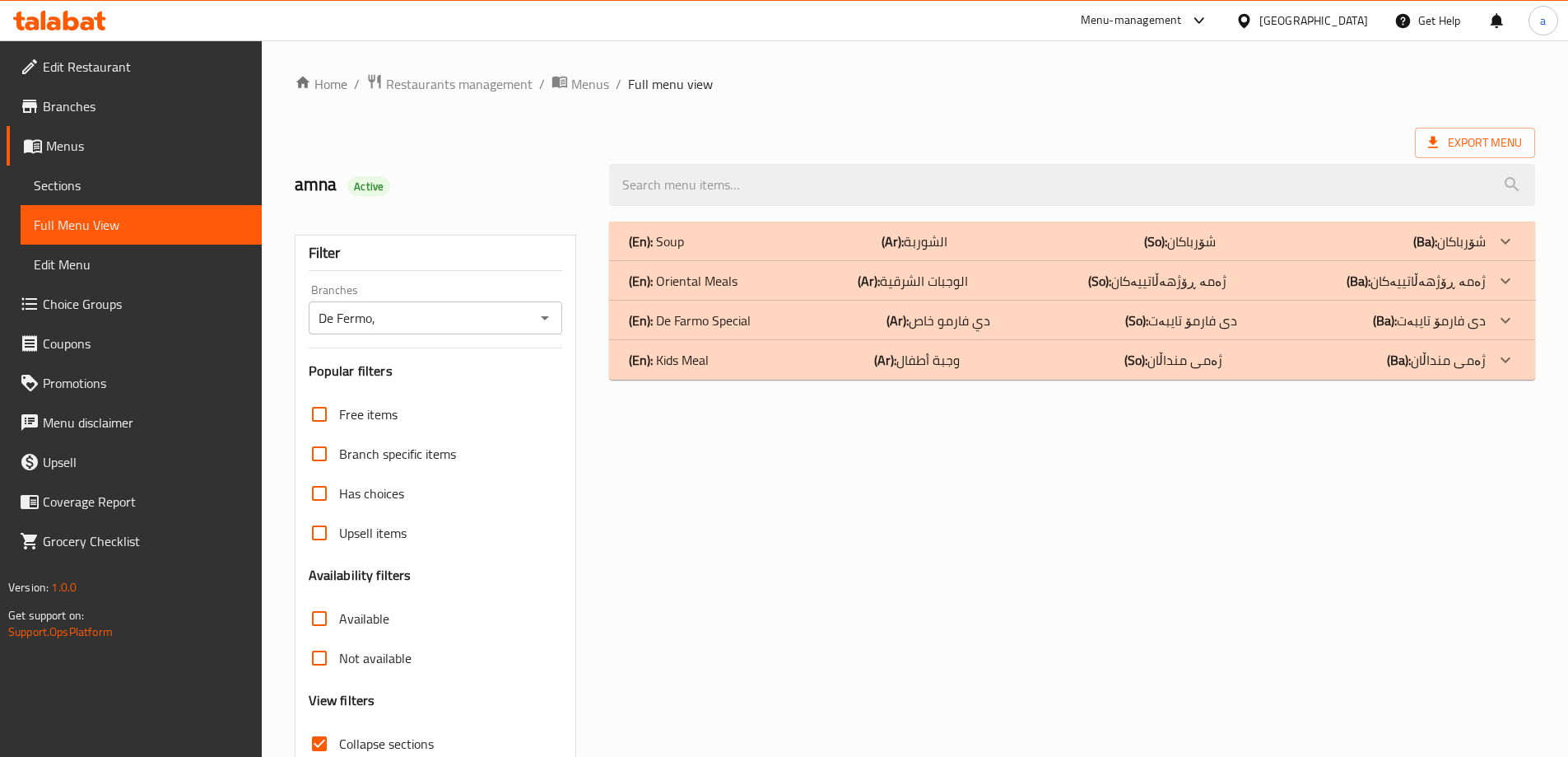
click at [1006, 251] on div "(En): De Farmo Special (Ar): دي فارمو خاص (So): دی فارمۆ تایبەت (Ba): دی فارمۆ …" at bounding box center [1056, 242] width 857 height 20
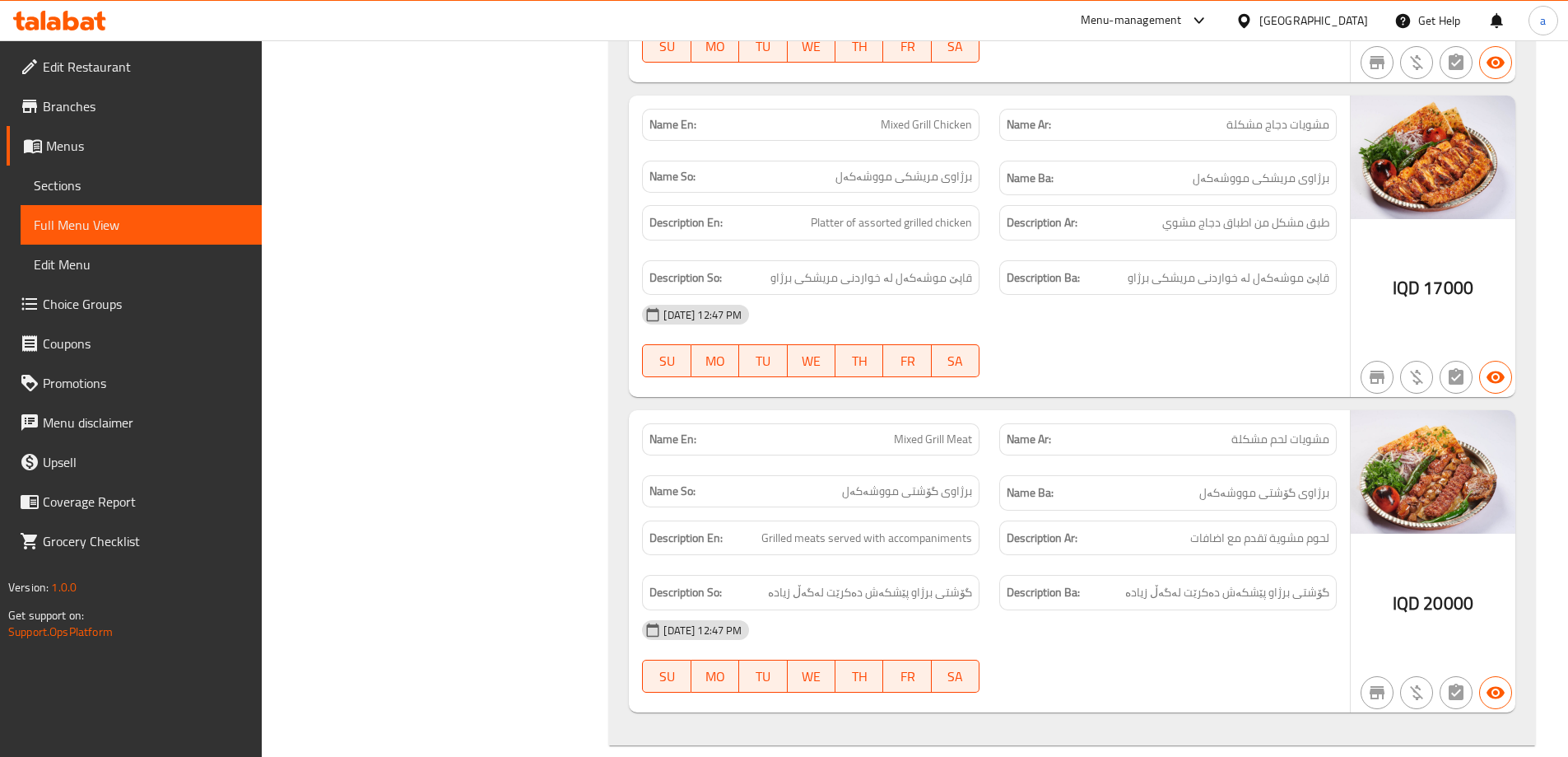
scroll to position [981, 0]
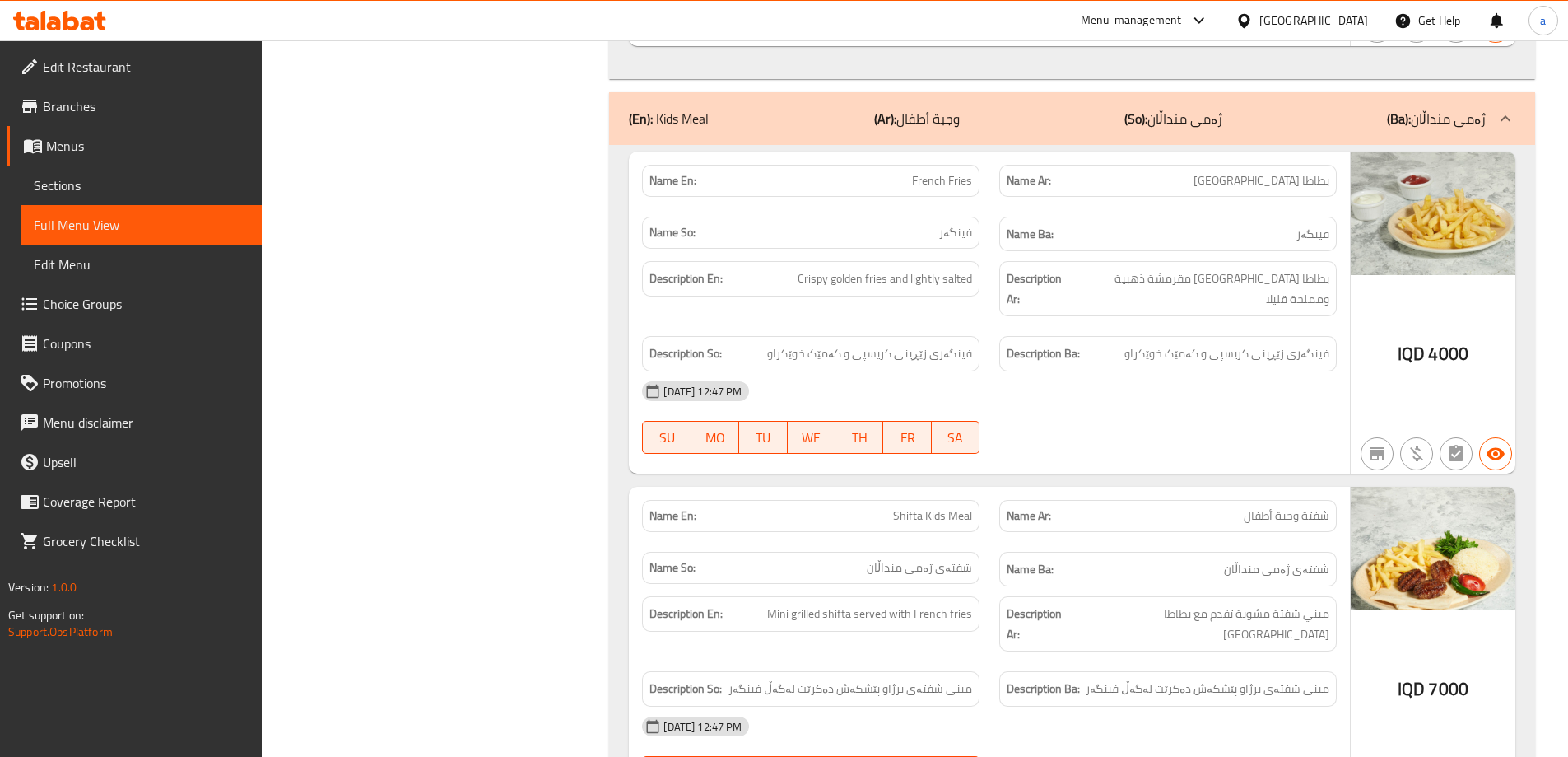
scroll to position [1652, 0]
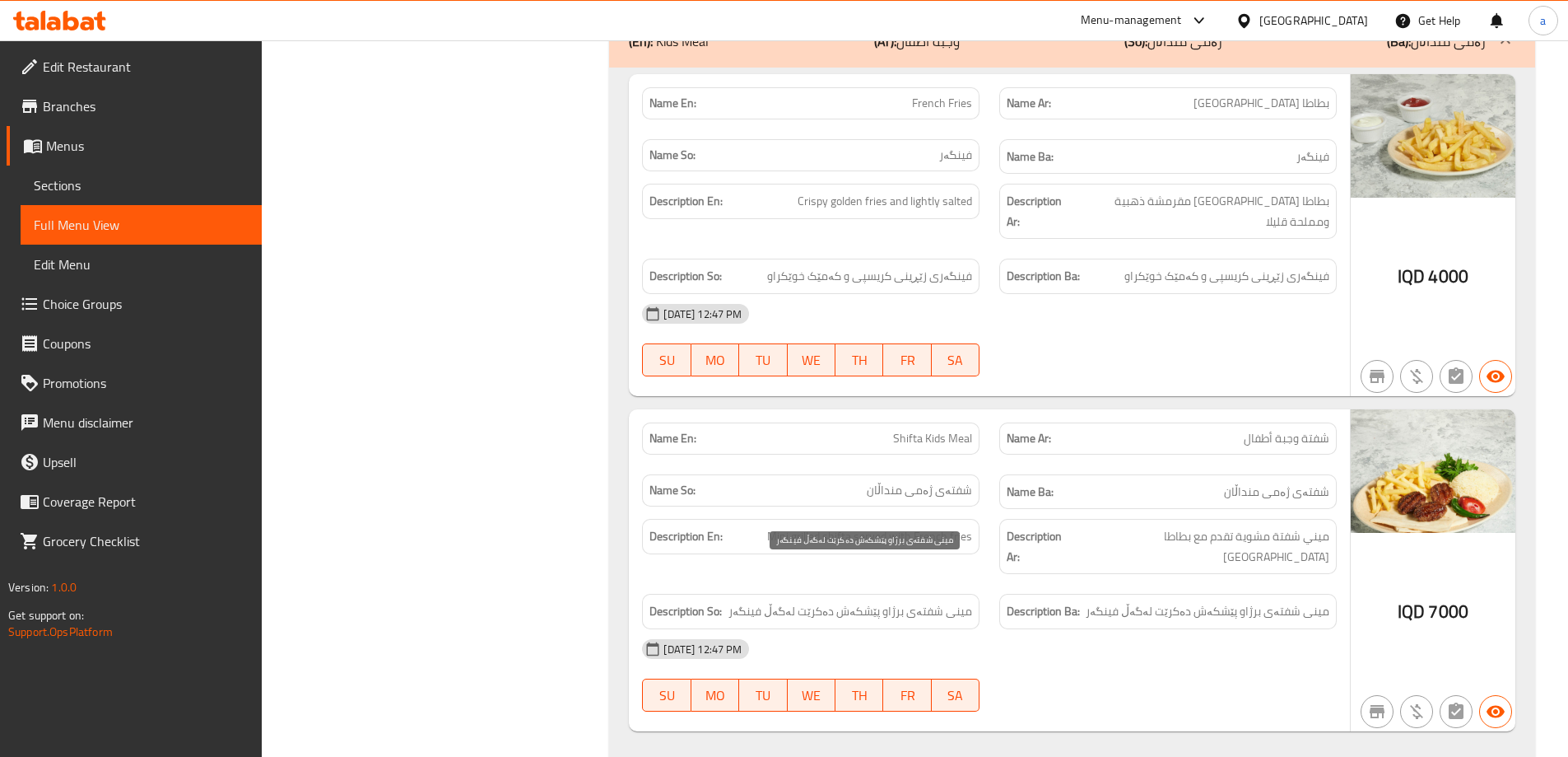
click at [940, 601] on span "مینی شفتەی برژاو پێشکەش دەکرێت لەگەڵ فینگەر" at bounding box center [850, 611] width 244 height 21
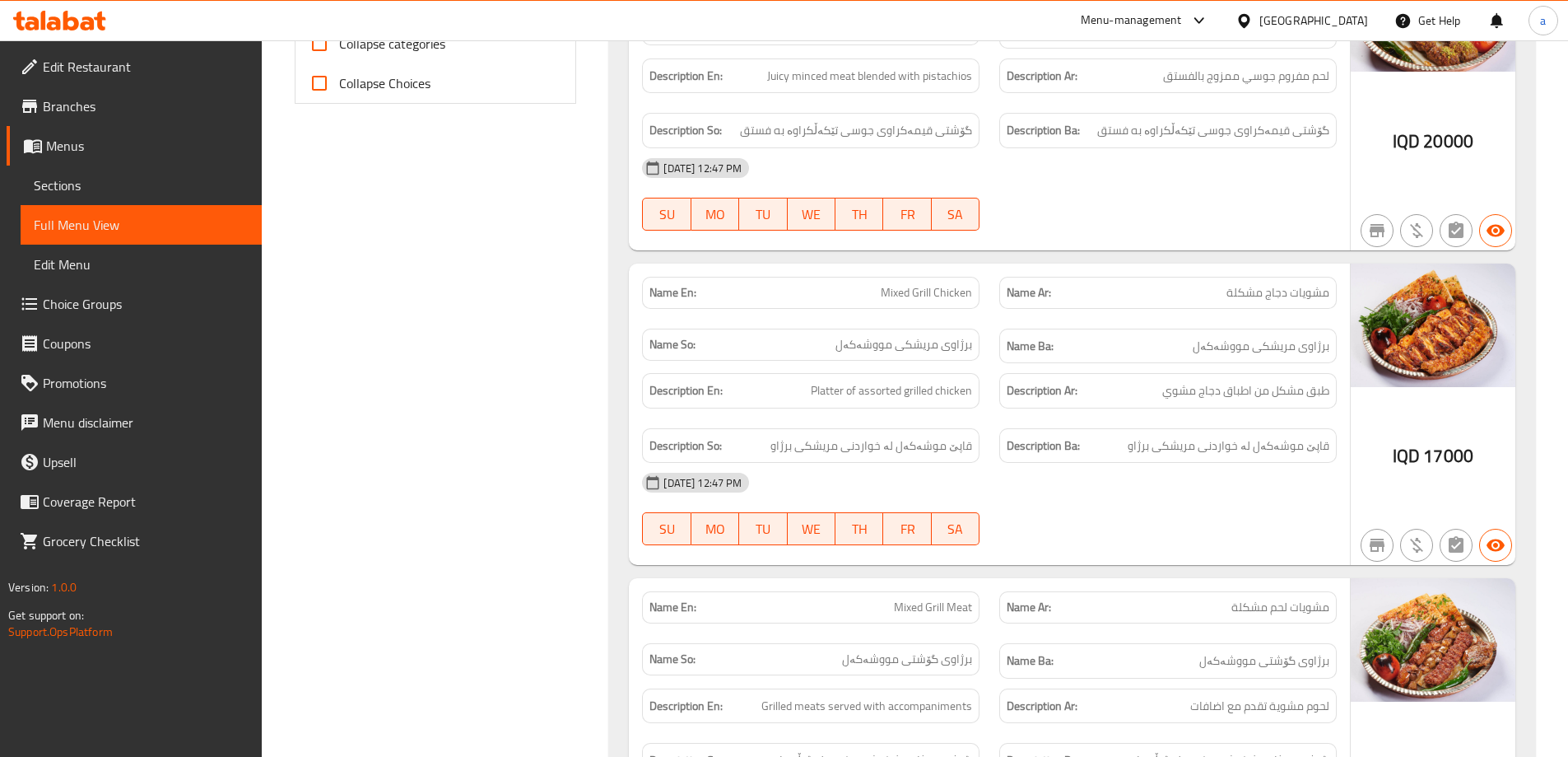
scroll to position [663, 0]
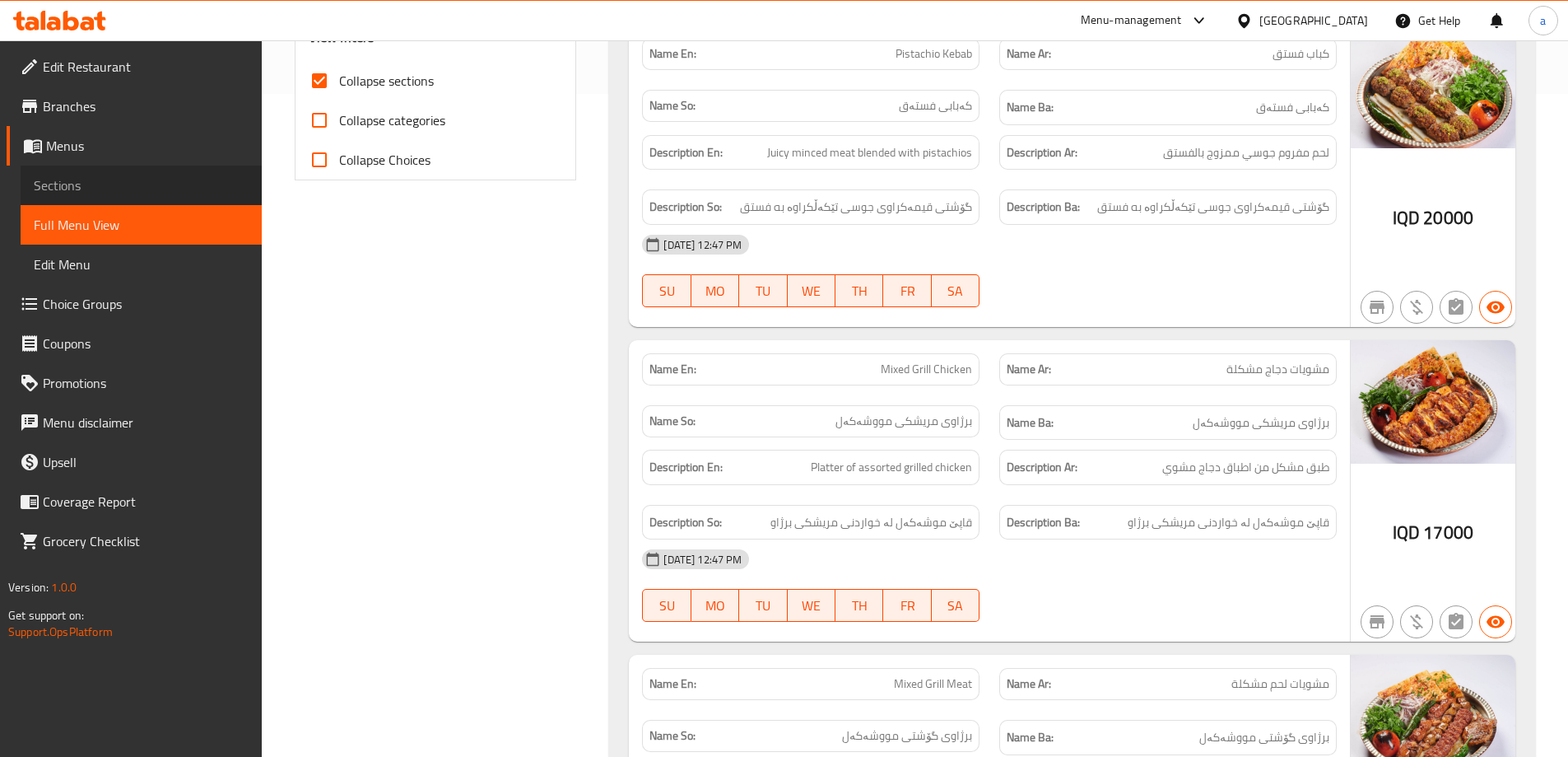
click at [111, 182] on span "Sections" at bounding box center [140, 186] width 215 height 20
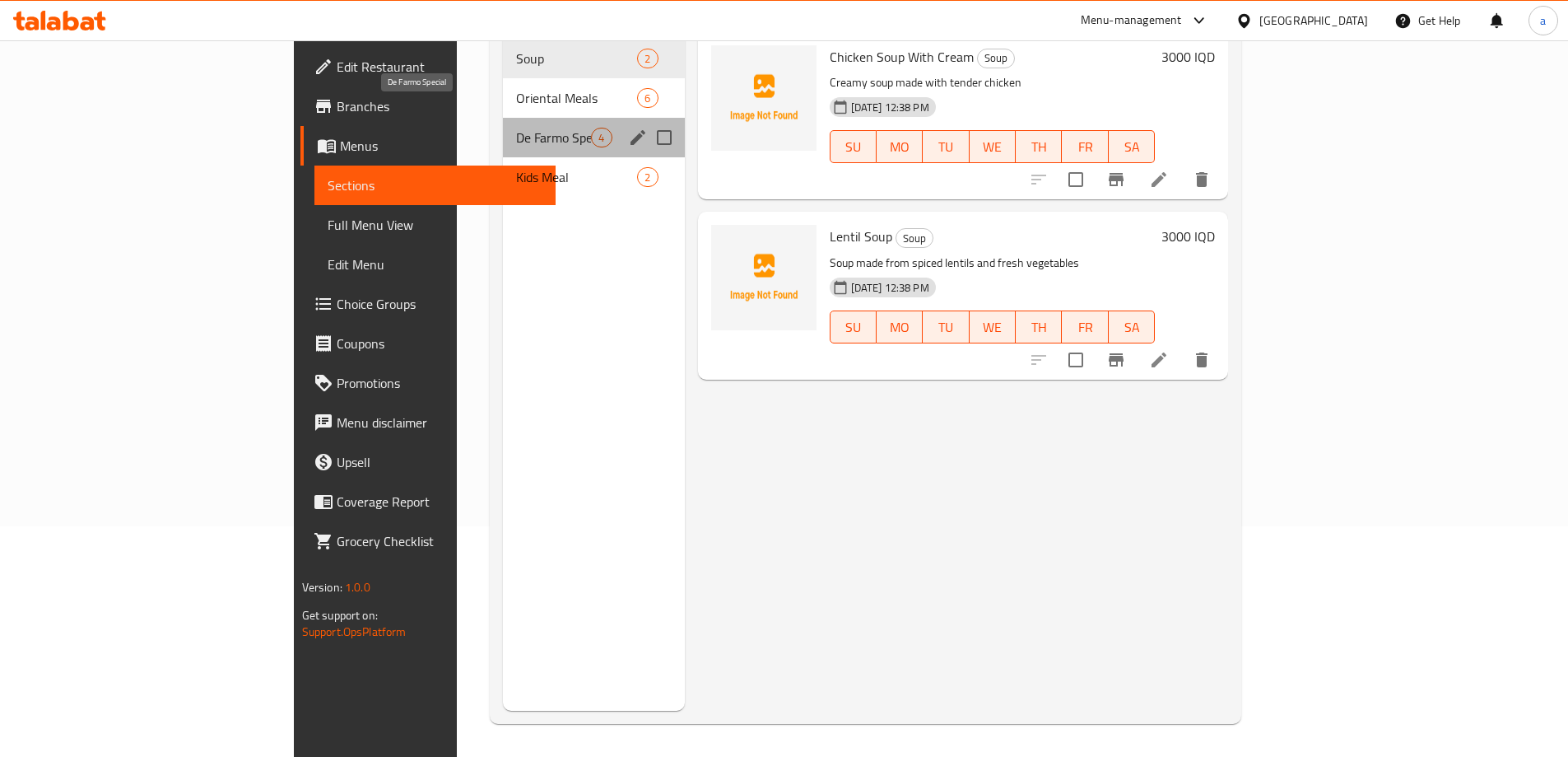
click at [516, 128] on span "De Farmo Special" at bounding box center [553, 138] width 75 height 20
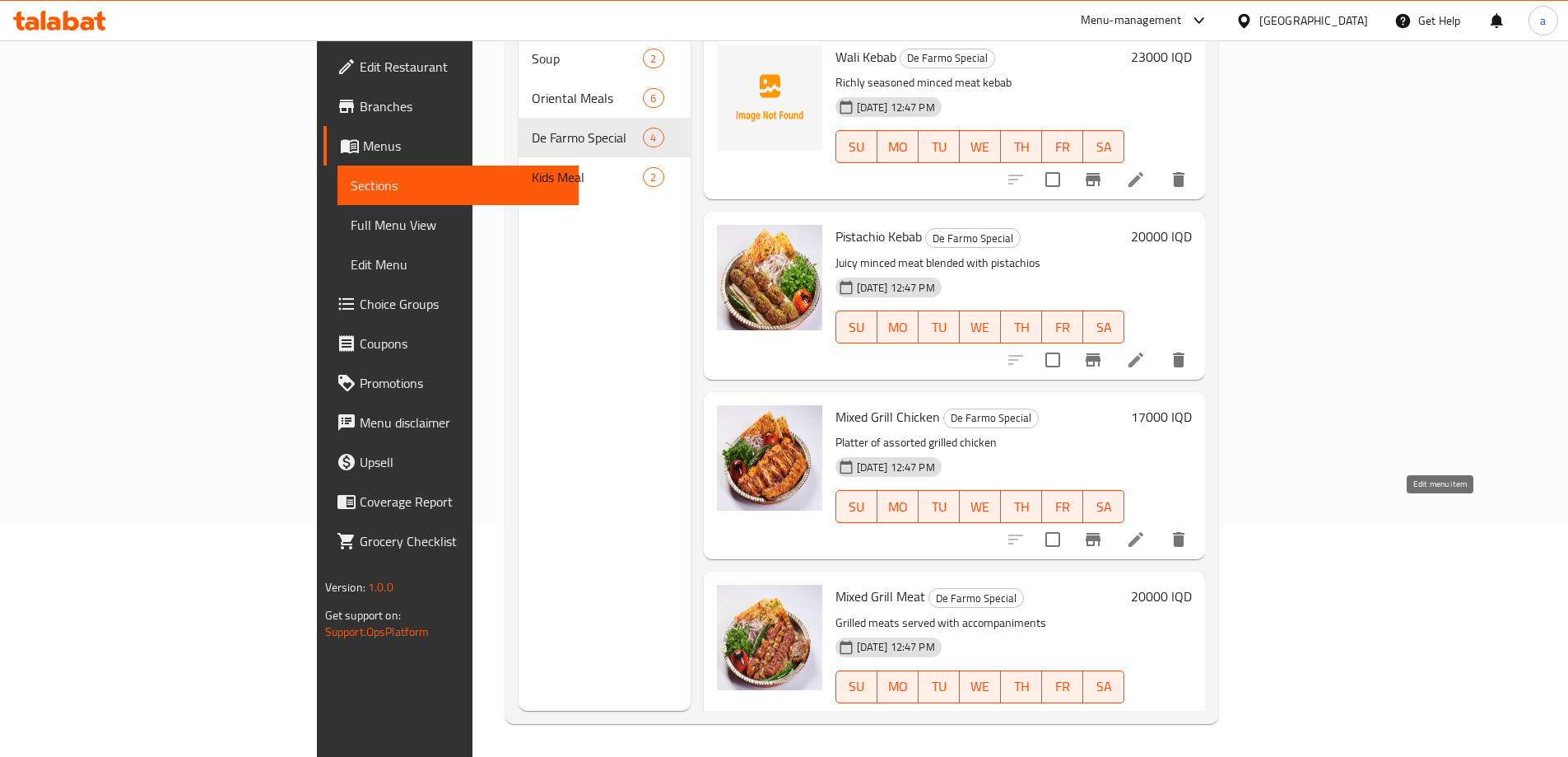
click at [1146, 530] on icon at bounding box center [1136, 540] width 20 height 20
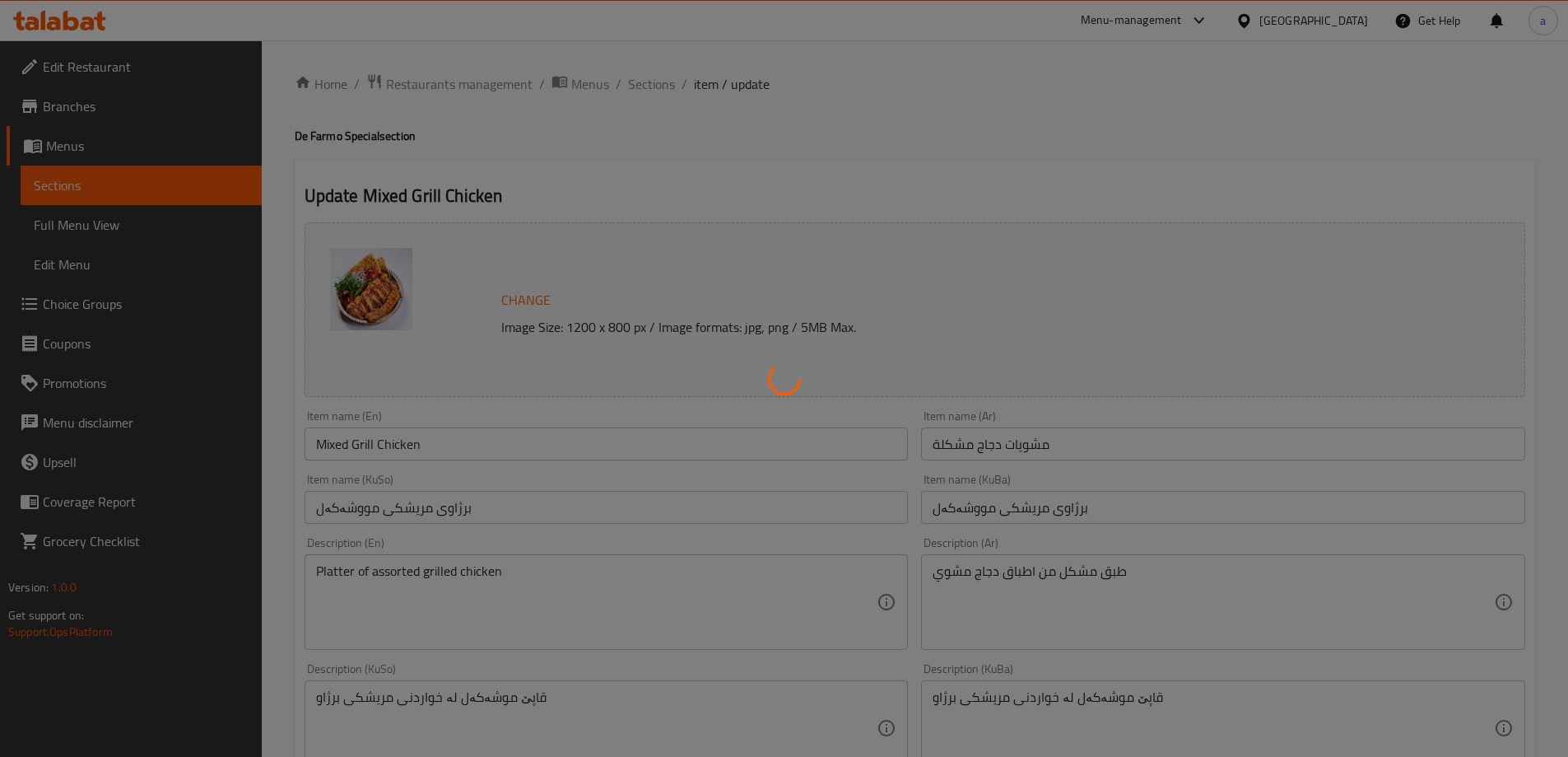
scroll to position [247, 0]
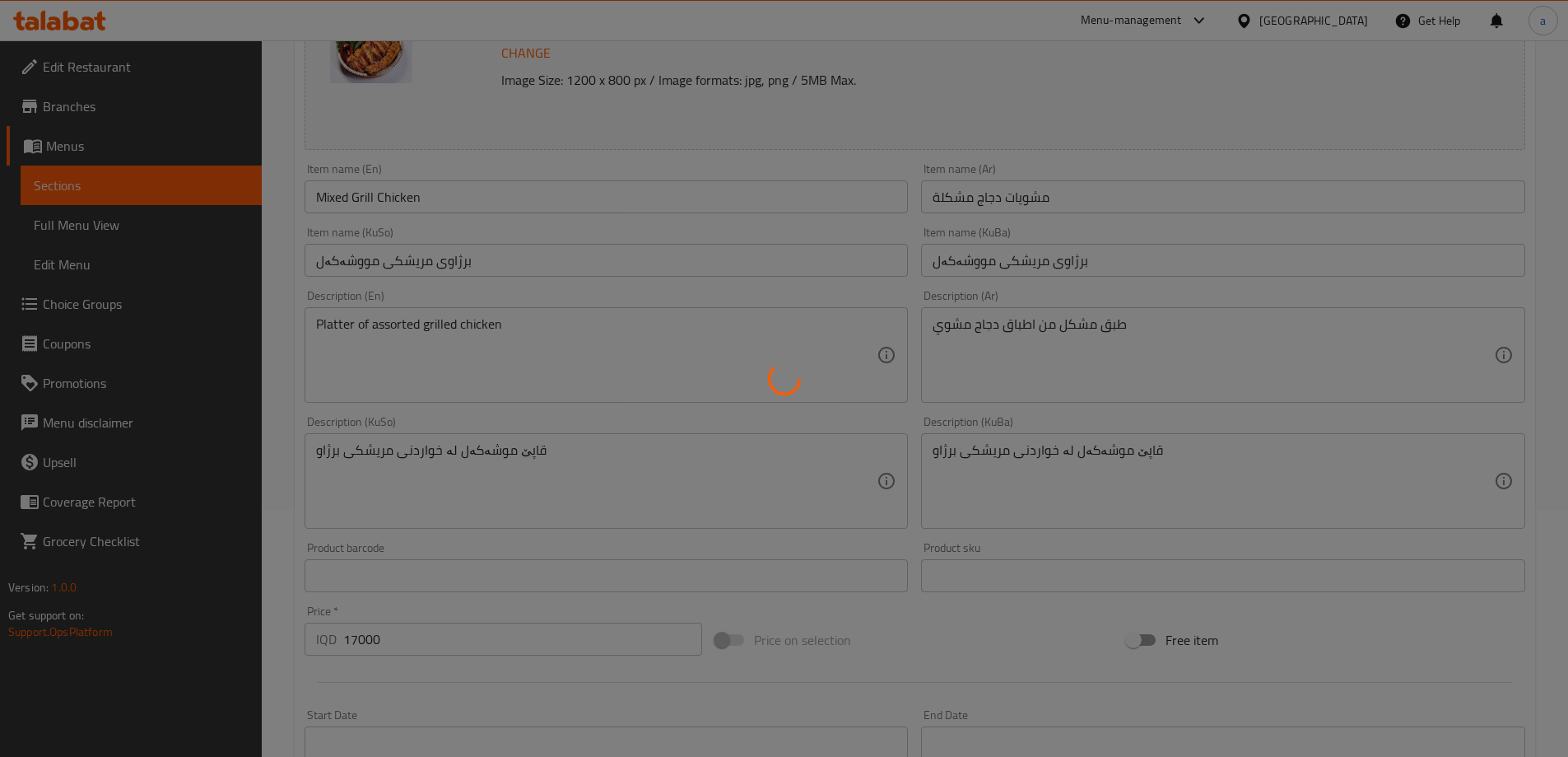
click at [1122, 360] on div at bounding box center [784, 378] width 1568 height 757
click at [1011, 338] on div at bounding box center [784, 378] width 1568 height 757
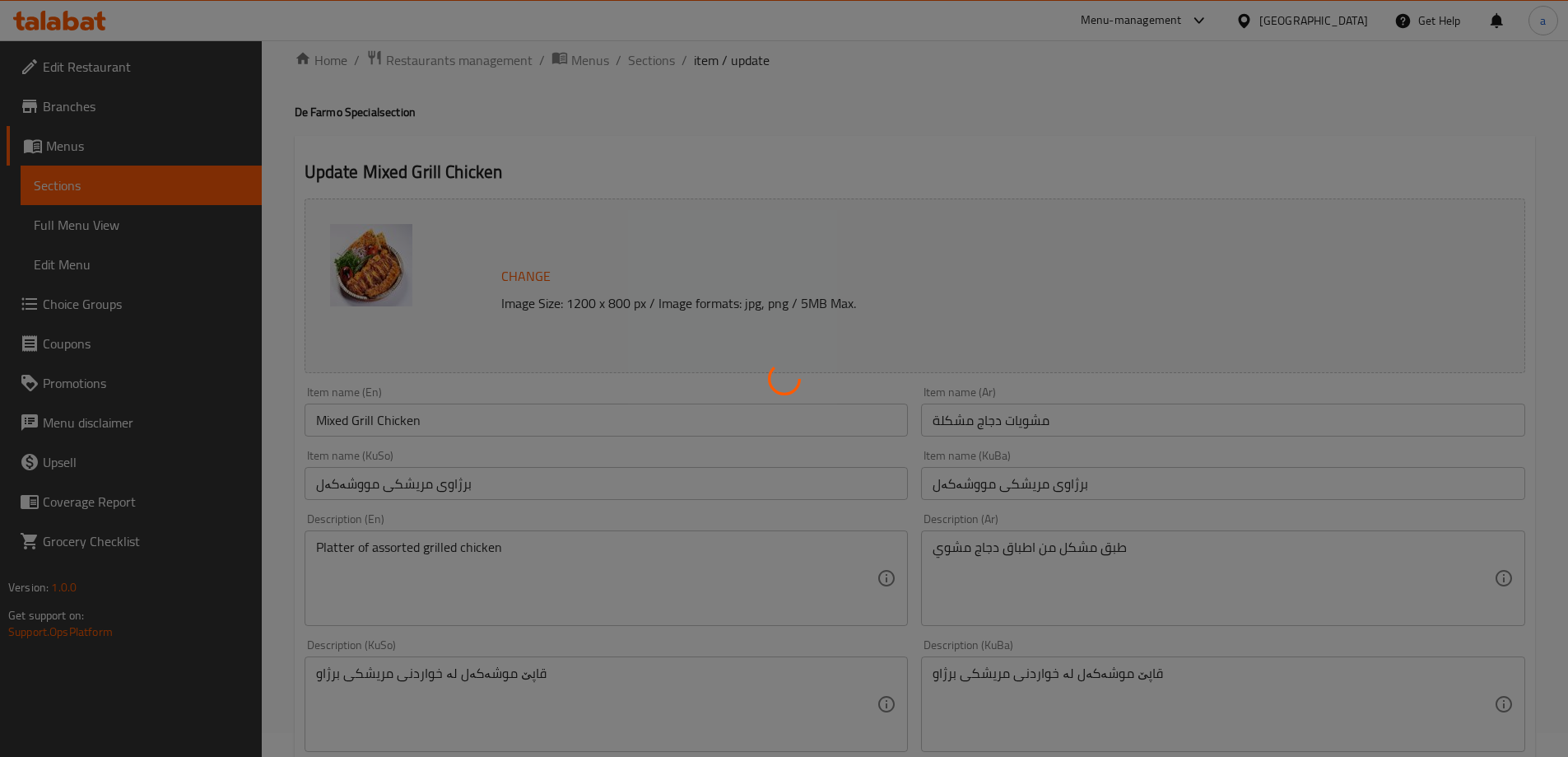
scroll to position [0, 0]
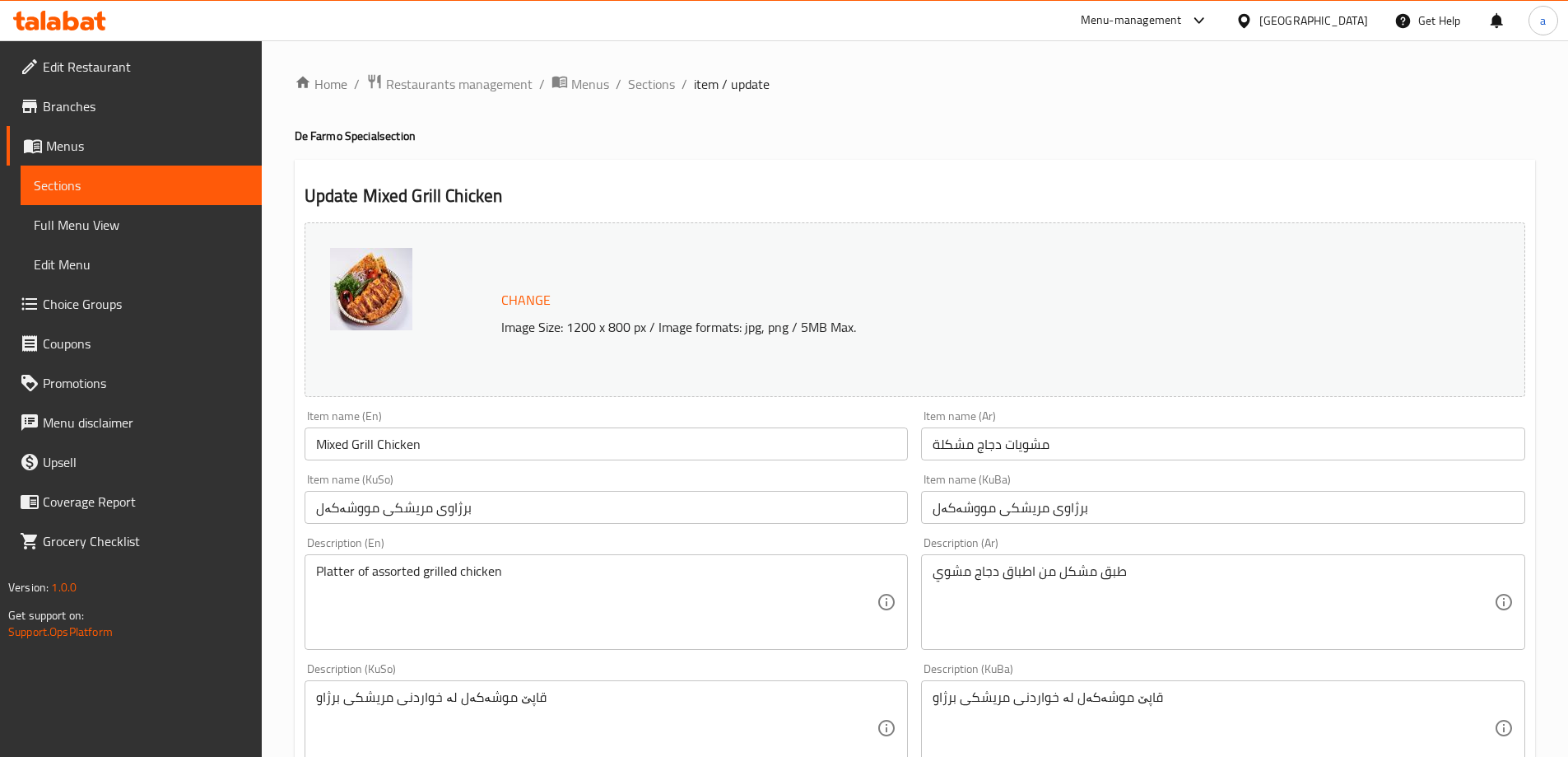
scroll to position [247, 0]
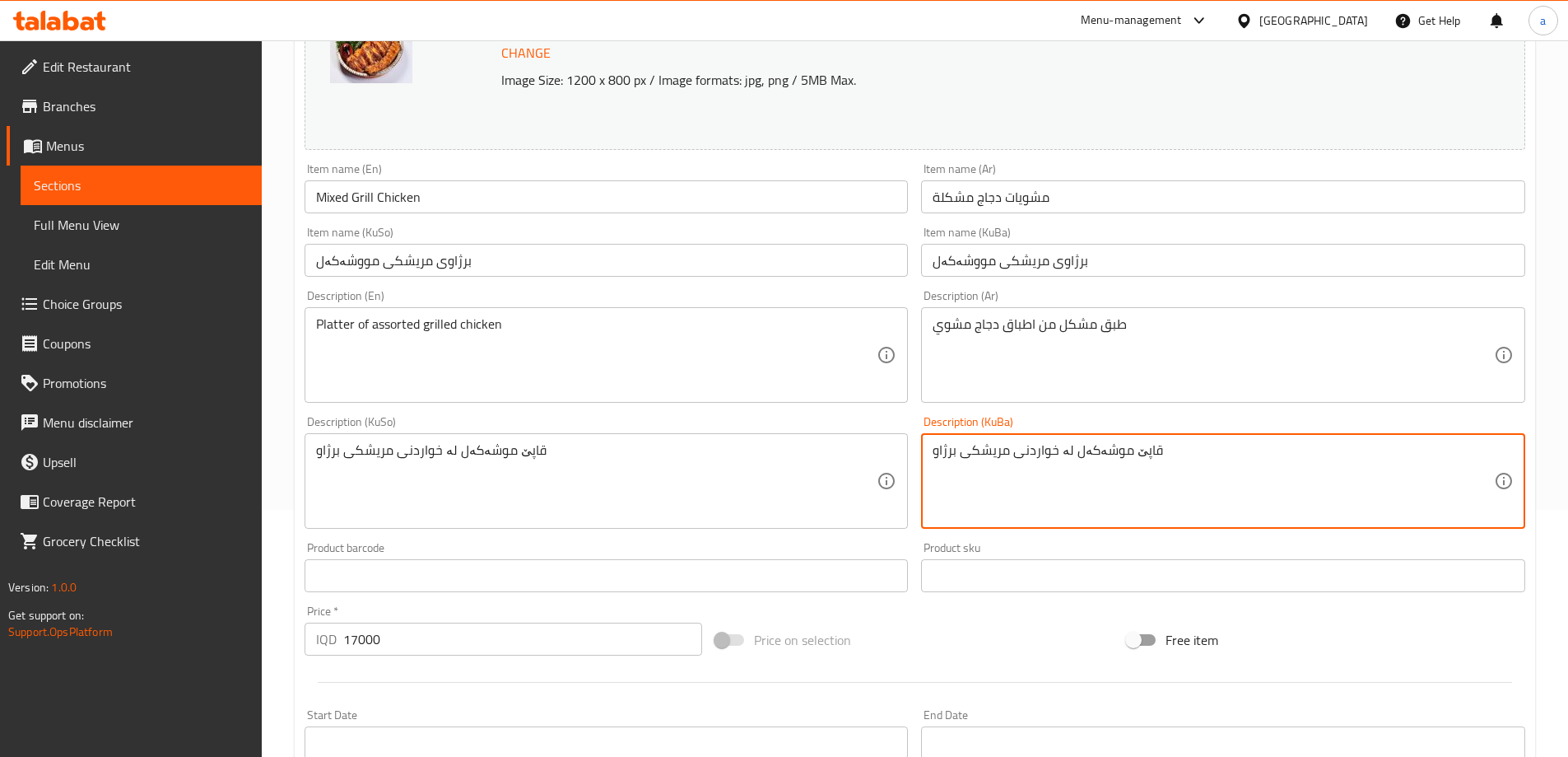
click at [1045, 445] on textarea "قاپێ موشەکەل لە خواردنی مریشکی برژاو" at bounding box center [1213, 481] width 561 height 78
drag, startPoint x: 1130, startPoint y: 450, endPoint x: 876, endPoint y: 449, distance: 254.0
click at [876, 449] on div "Change Image Size: 1200 x 800 px / Image formats: jpg, png / 5MB Max. Item name…" at bounding box center [915, 430] width 1234 height 924
click at [1027, 450] on textarea "قاپێ موشەکەل لە مریشکی برژاو" at bounding box center [1213, 481] width 561 height 78
click at [1008, 453] on textarea "قاپێ موشەکەل لە مریشکی برژاو" at bounding box center [1213, 481] width 561 height 78
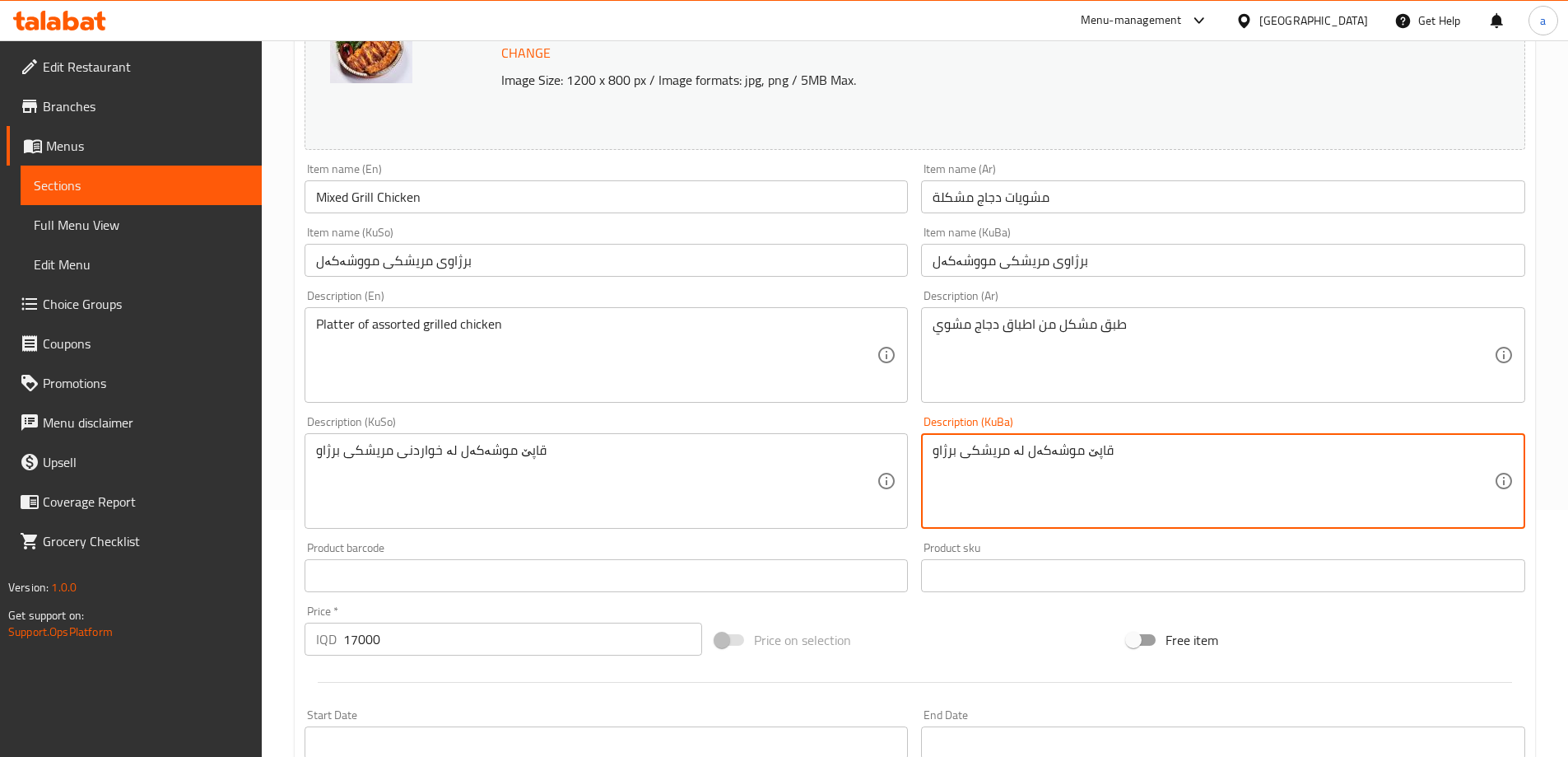
type textarea "قاپێ موشەکەل لە مریشکی برژاو"
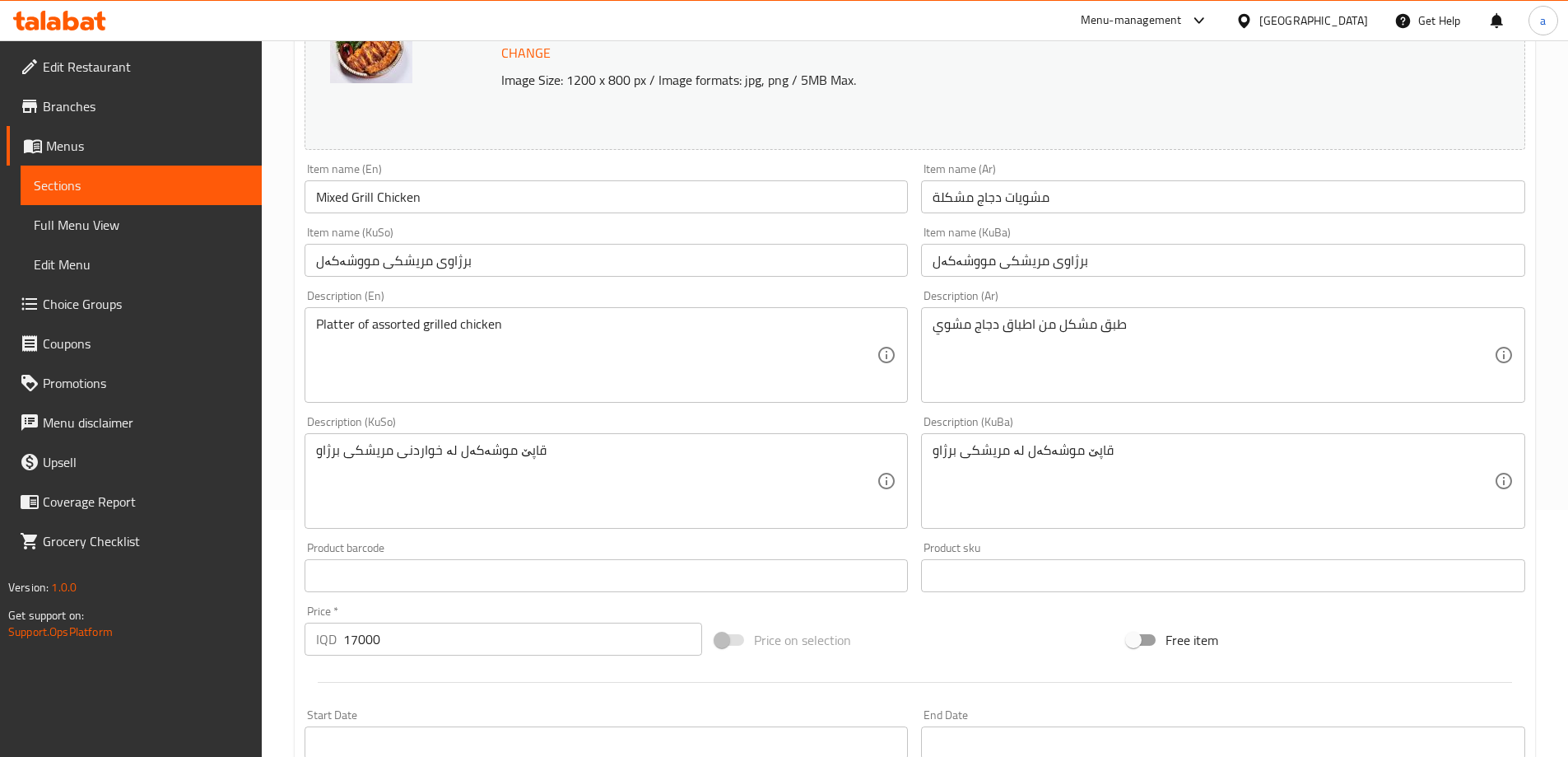
click at [1103, 421] on div "Description (KuBa) قاپێ موشەکەل لە مریشکی برژاو Description (KuBa)" at bounding box center [1223, 472] width 604 height 113
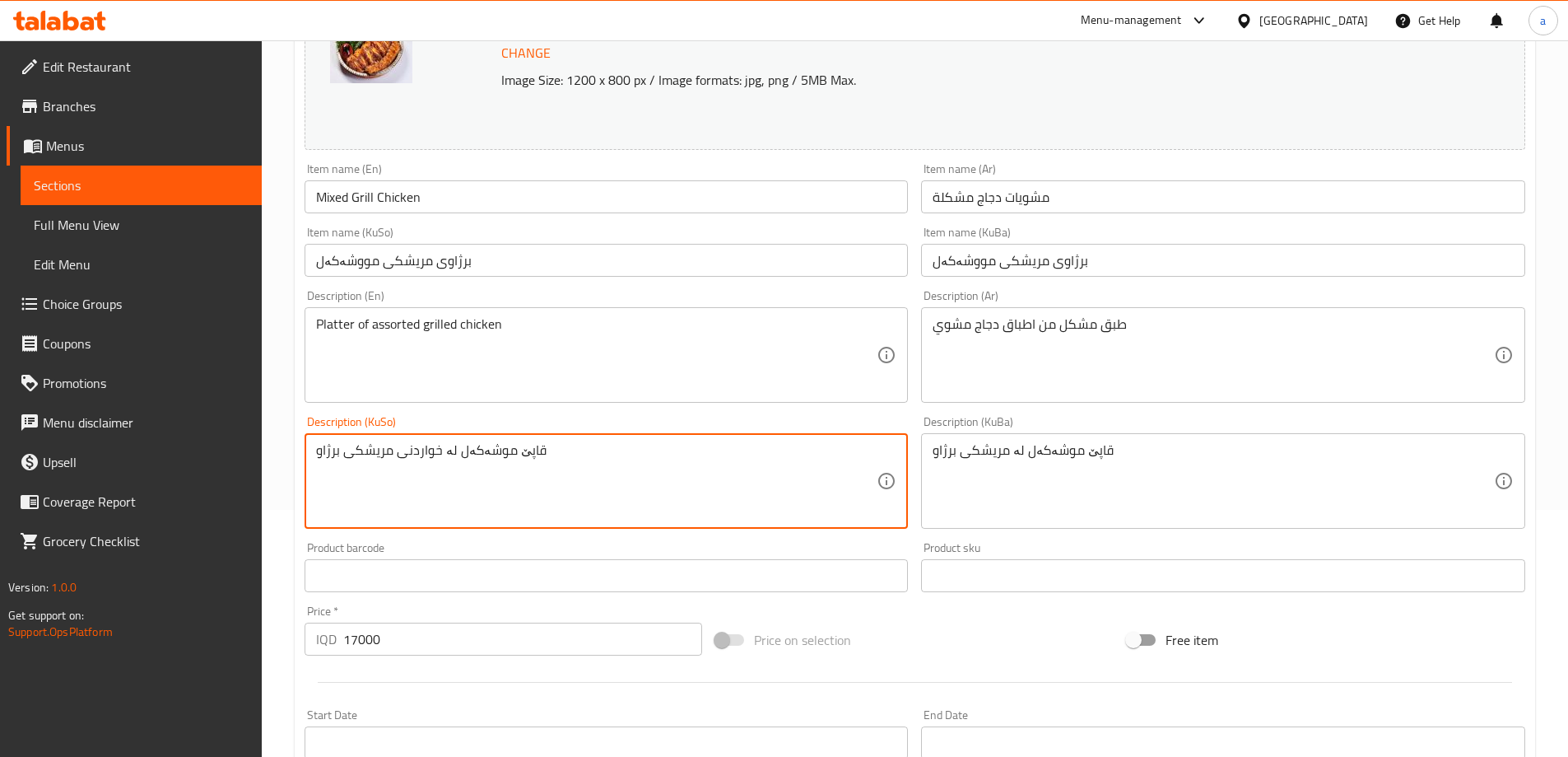
paste textarea
type textarea "قاپێ موشەکەل لە مریشکی برژاو"
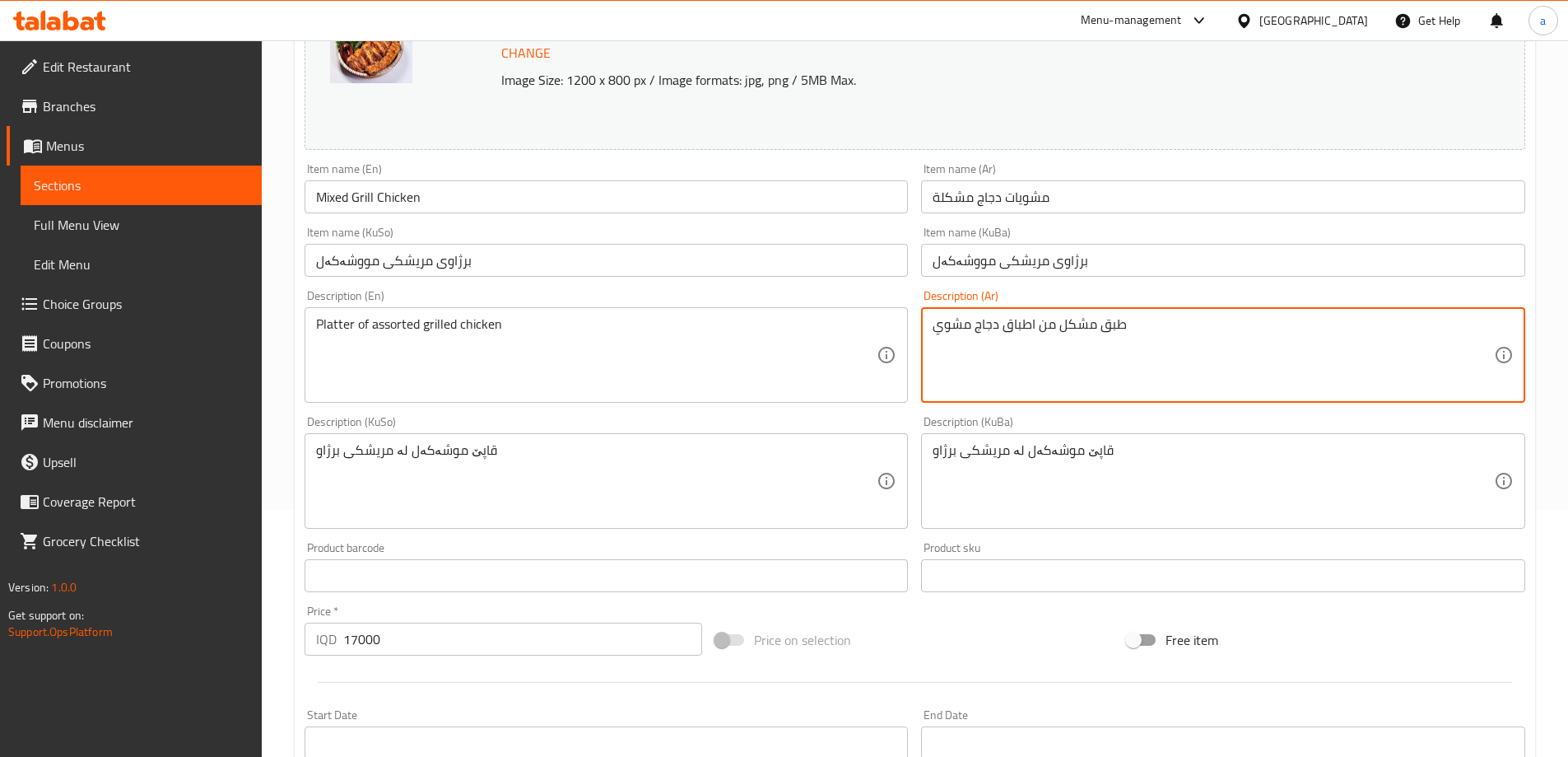
click at [1012, 323] on textarea "طبق مشكل من اطباق دجاج مشوي" at bounding box center [1213, 355] width 561 height 78
type textarea "طبق مشكل من دجاج مشوي"
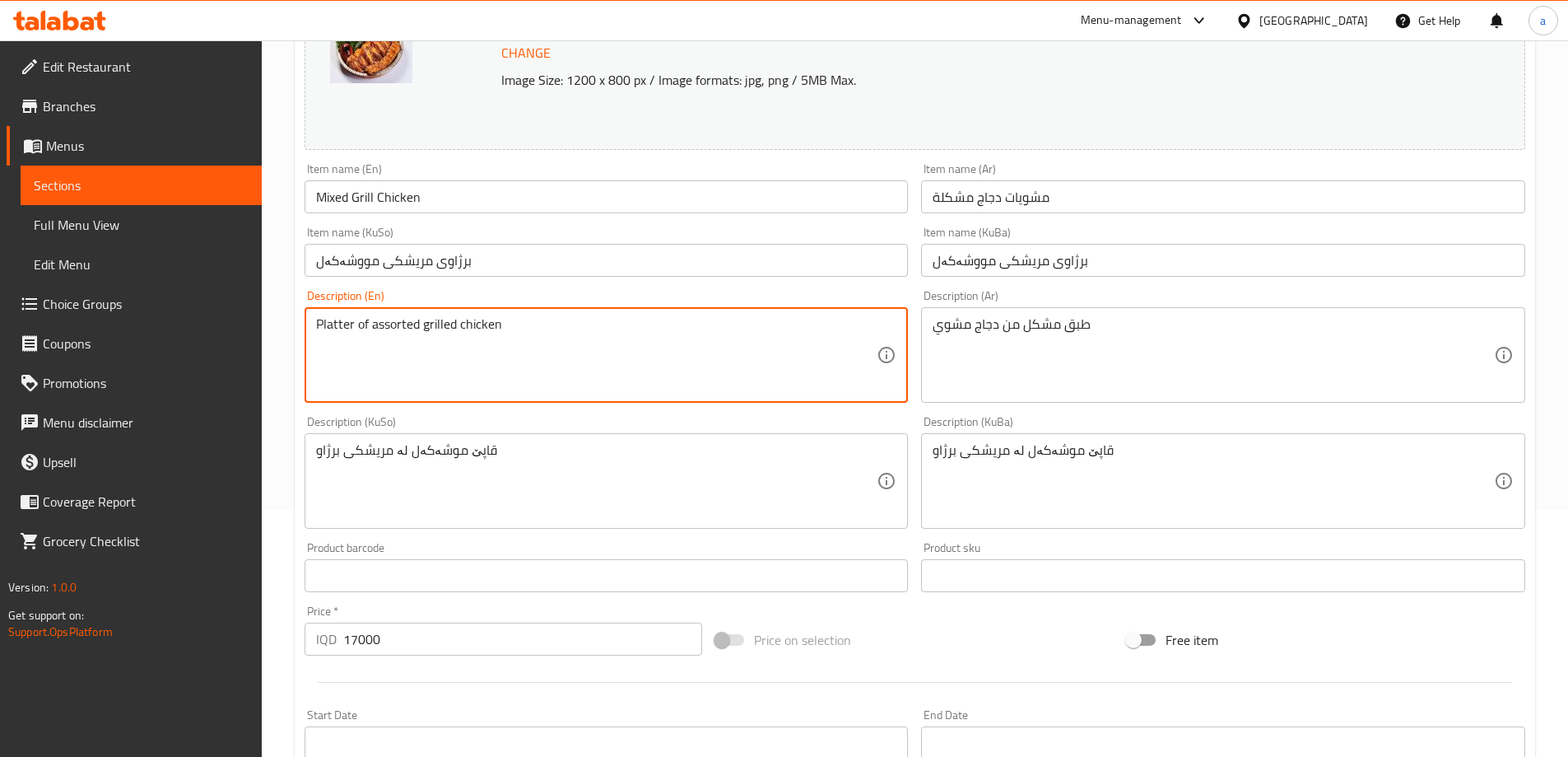
drag, startPoint x: 540, startPoint y: 333, endPoint x: 244, endPoint y: 327, distance: 296.1
click at [709, 361] on textarea "Platter of assorted grilled chicken" at bounding box center [596, 355] width 561 height 78
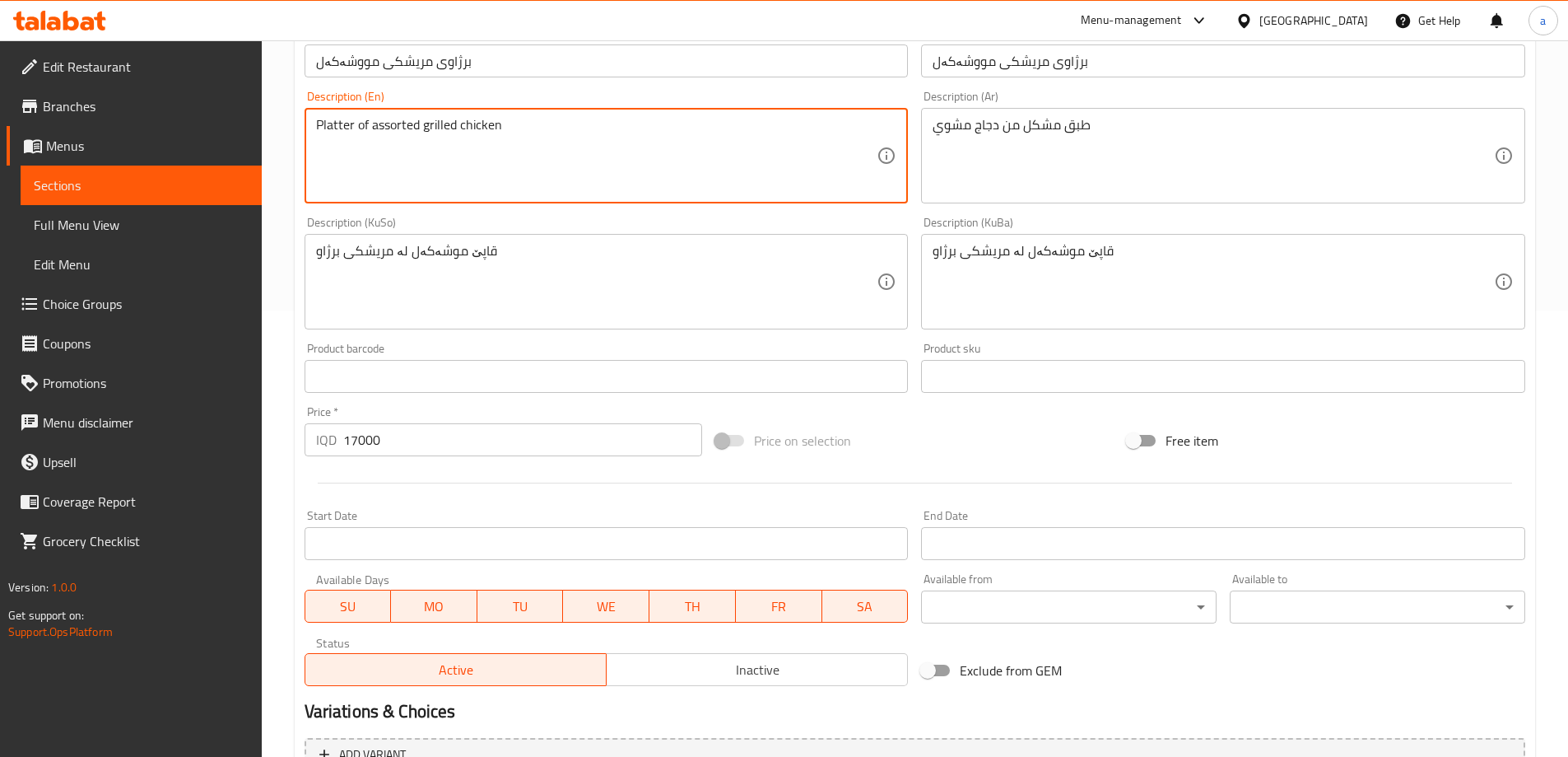
scroll to position [620, 0]
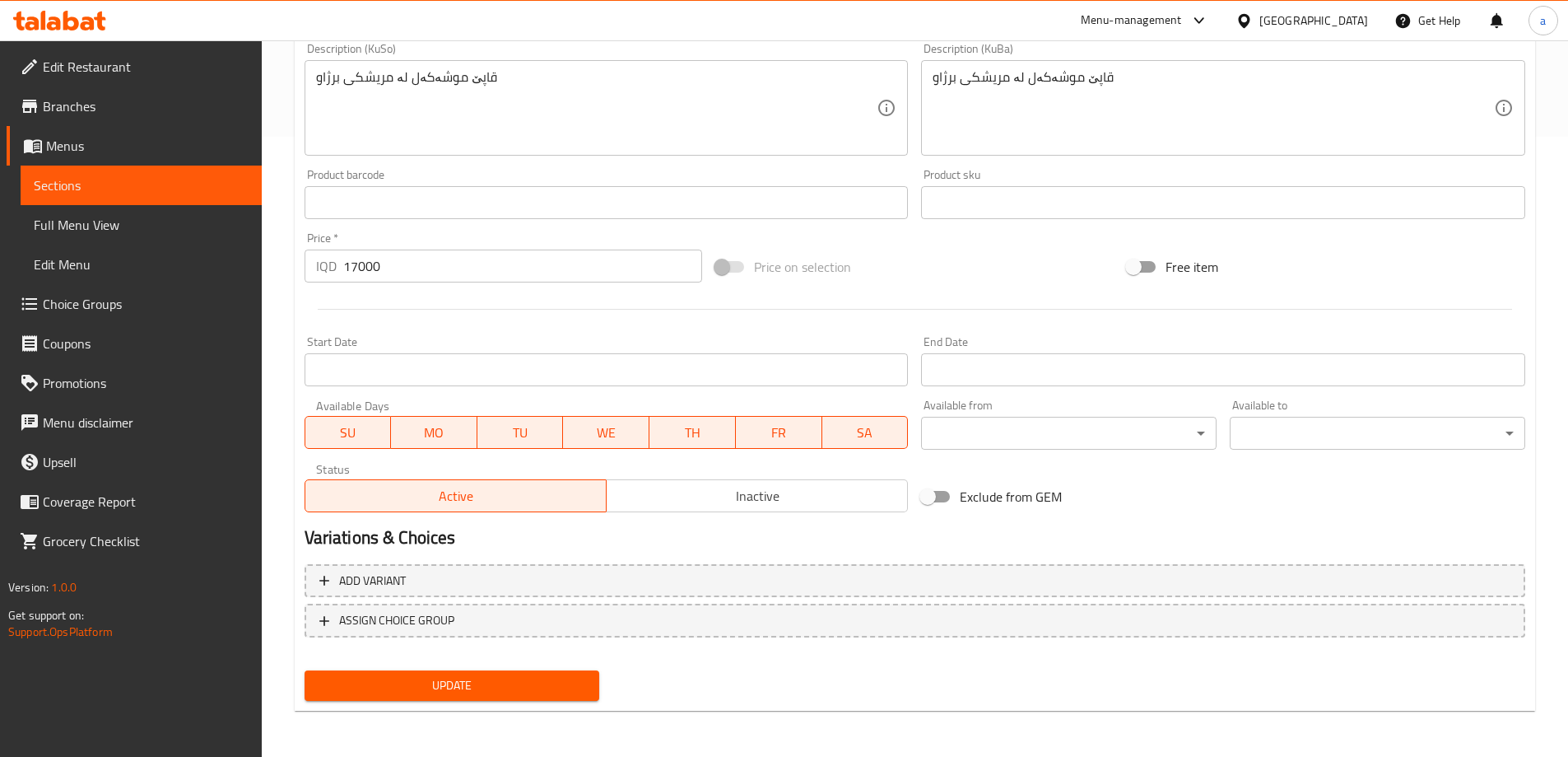
click at [519, 692] on span "Update" at bounding box center [452, 685] width 269 height 21
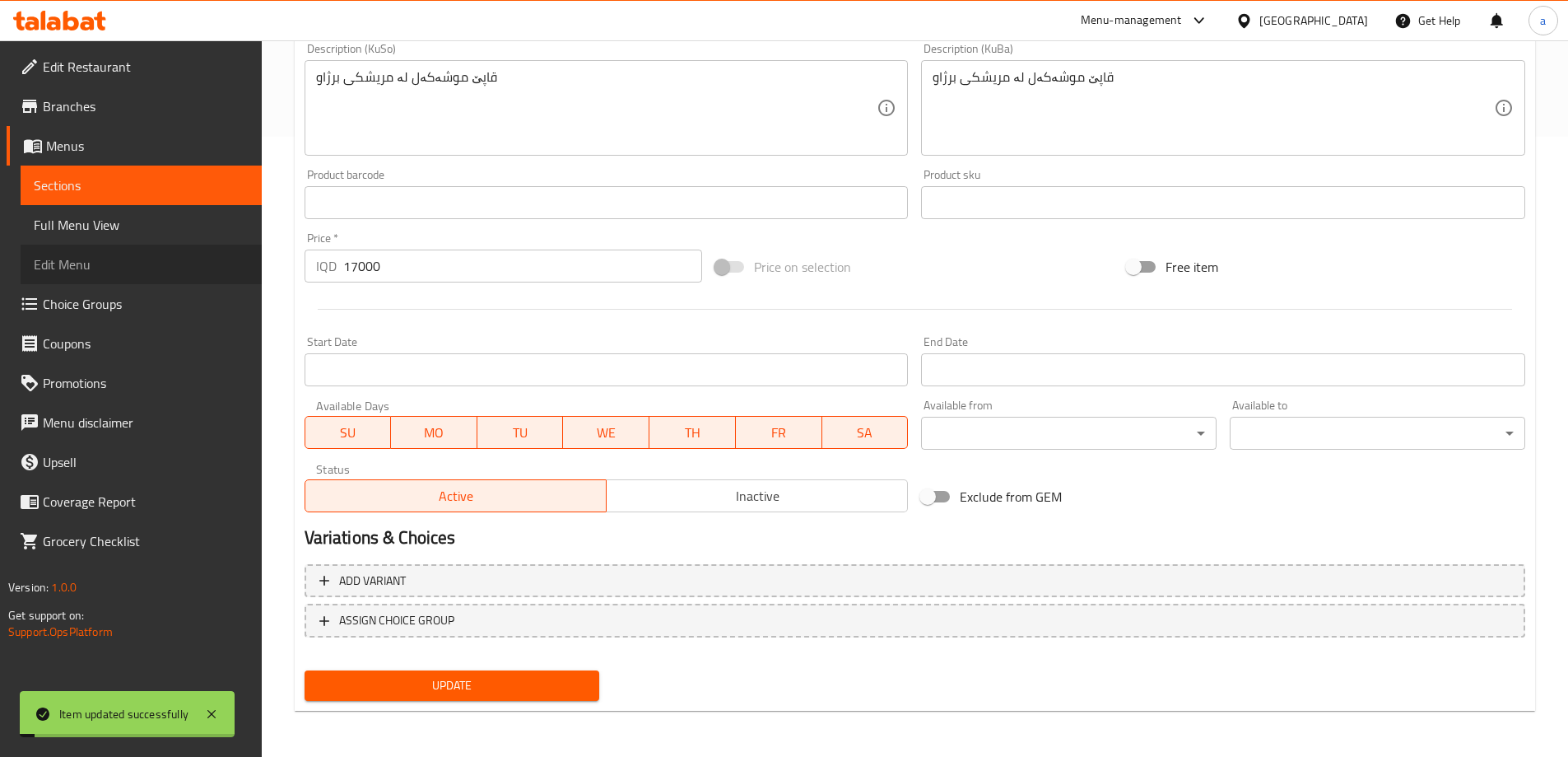
click at [74, 269] on span "Edit Menu" at bounding box center [140, 264] width 215 height 20
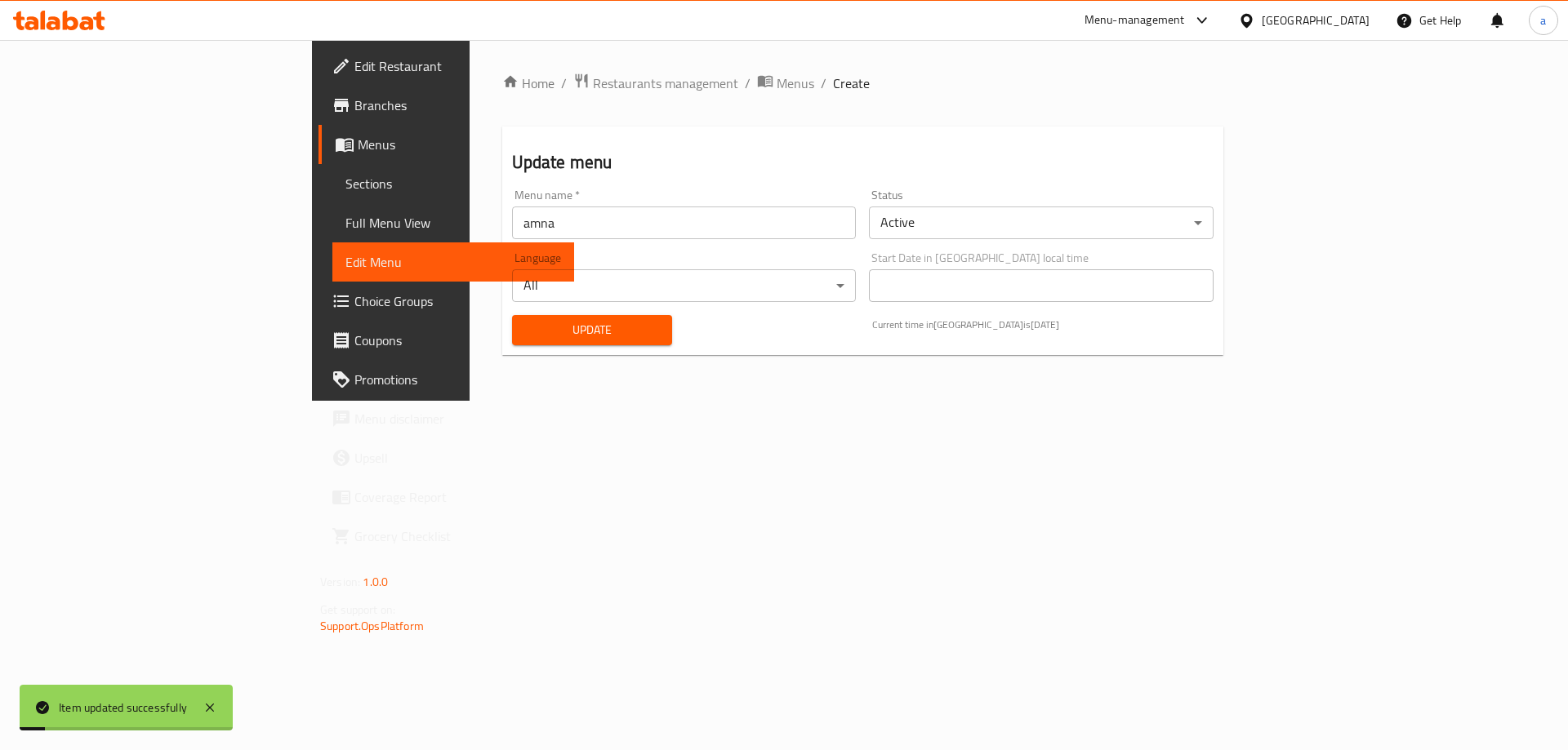
click at [346, 221] on span "Full Menu View" at bounding box center [453, 223] width 215 height 20
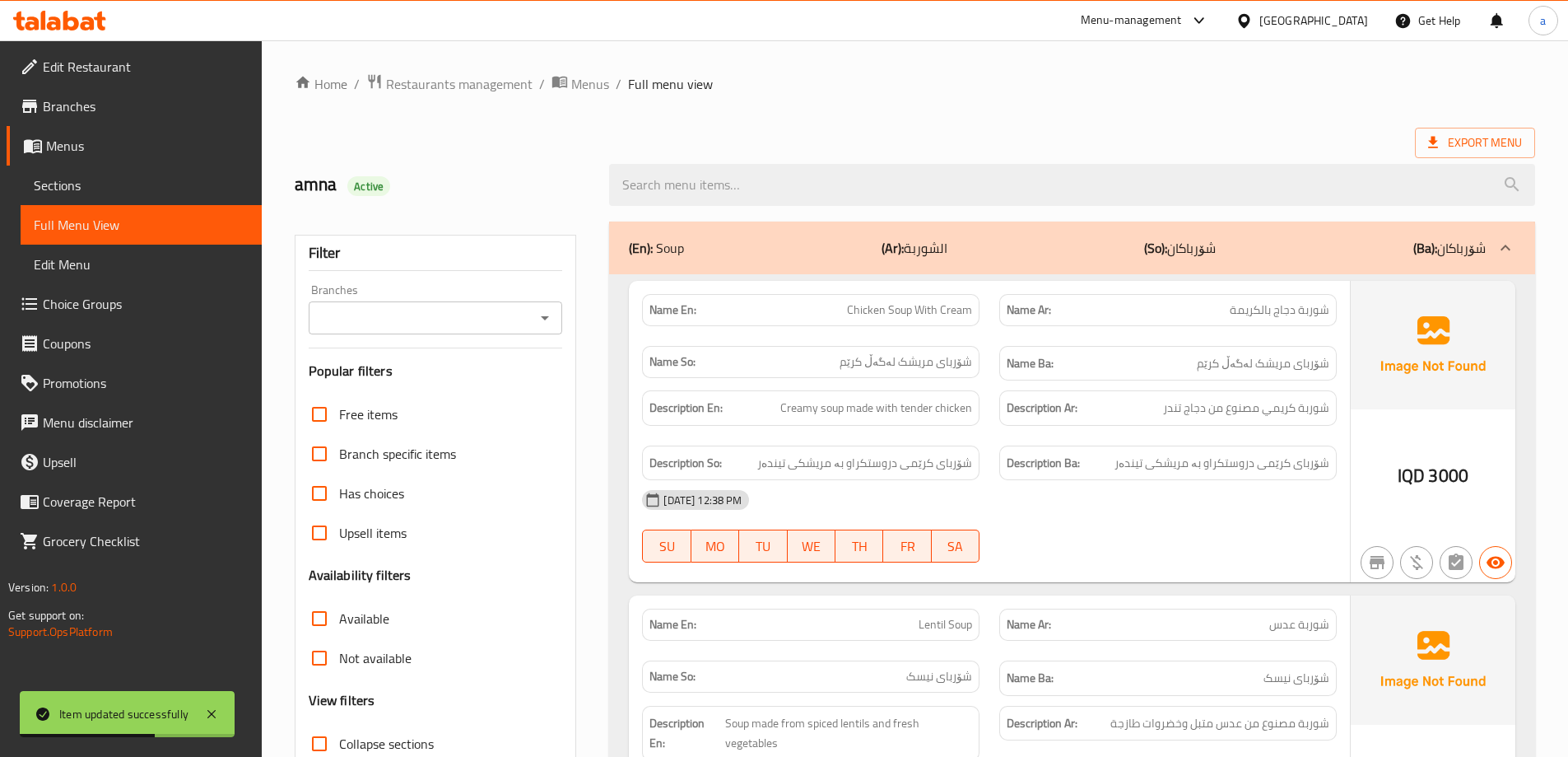
click at [541, 320] on icon "Open" at bounding box center [545, 318] width 20 height 20
click at [474, 392] on li "De Fermo," at bounding box center [434, 388] width 254 height 30
type input "De Fermo,"
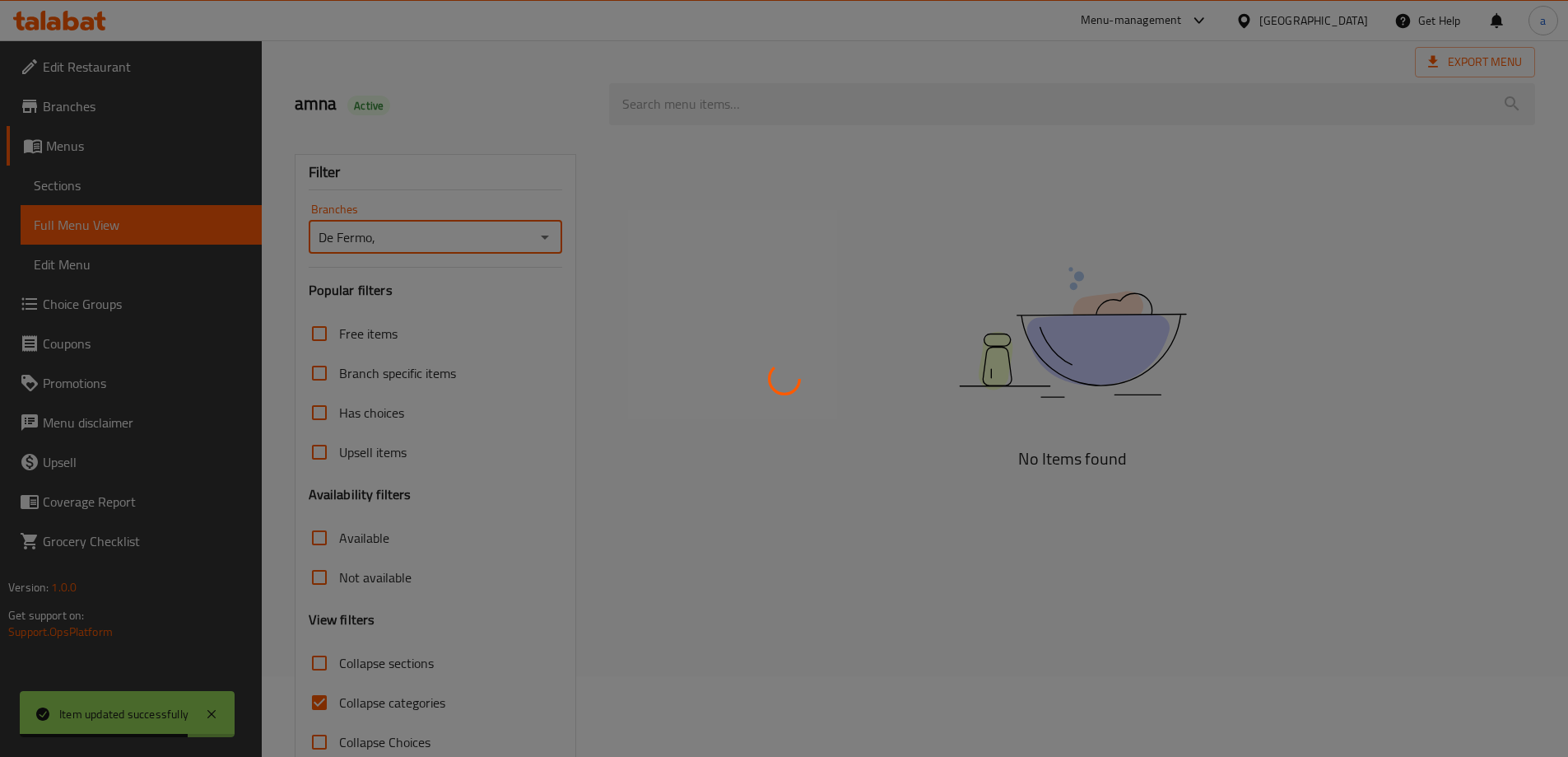
scroll to position [120, 0]
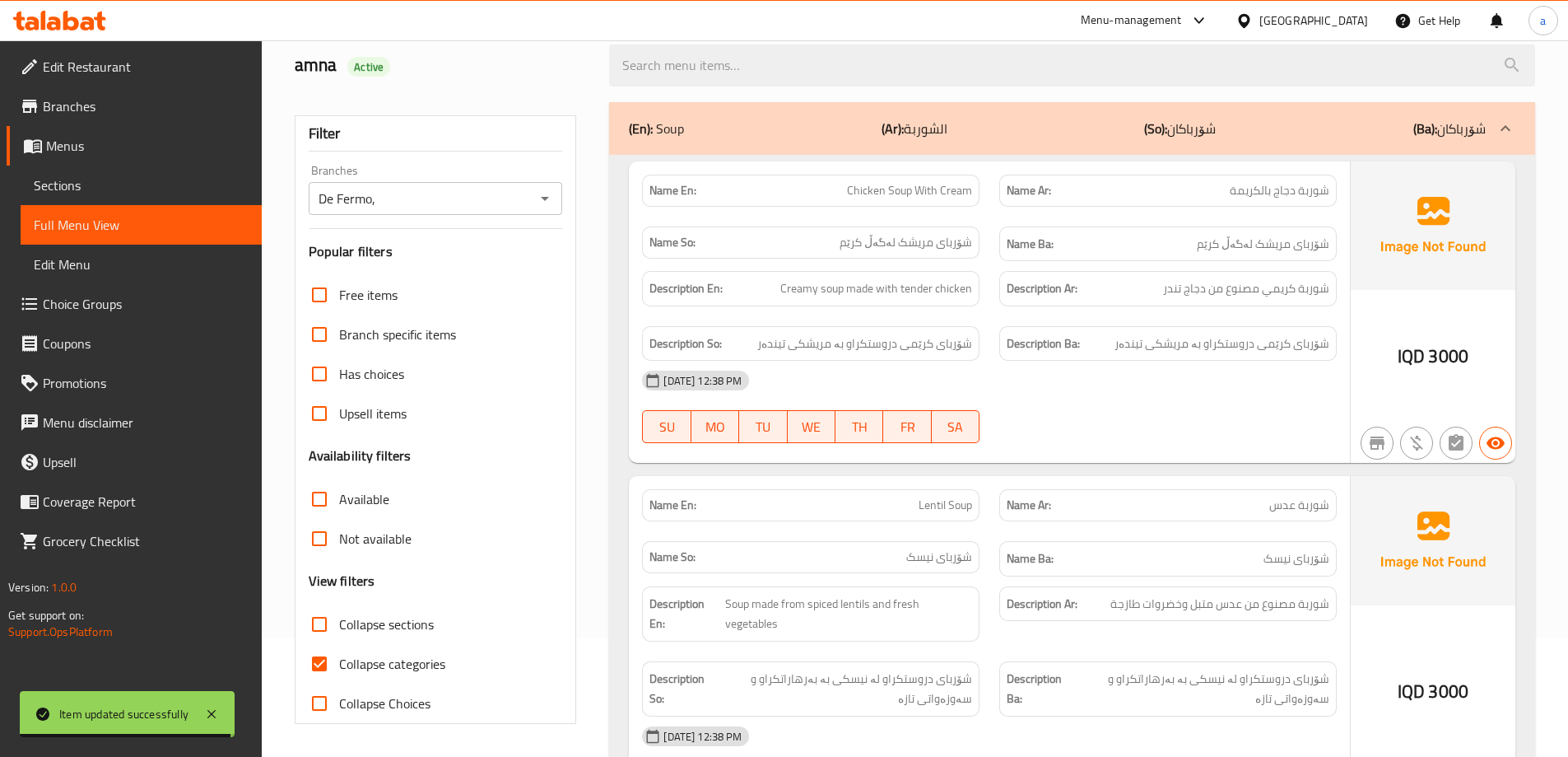
click at [350, 657] on span "Collapse categories" at bounding box center [393, 664] width 106 height 20
click at [340, 657] on input "Collapse categories" at bounding box center [320, 664] width 40 height 40
checkbox input "false"
click at [352, 628] on span "Collapse sections" at bounding box center [386, 625] width 95 height 20
click at [340, 628] on input "Collapse sections" at bounding box center [320, 625] width 40 height 40
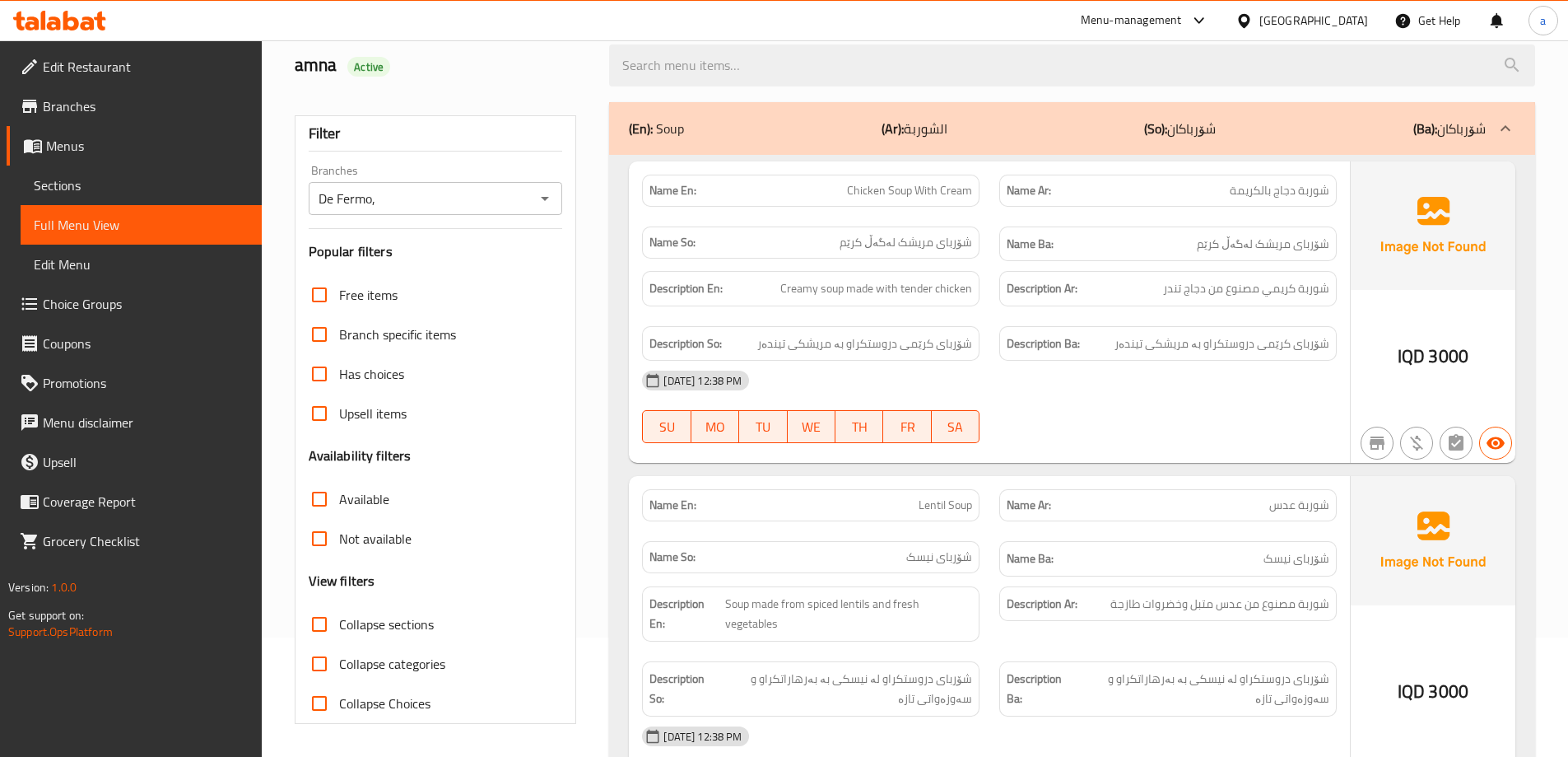
checkbox input "true"
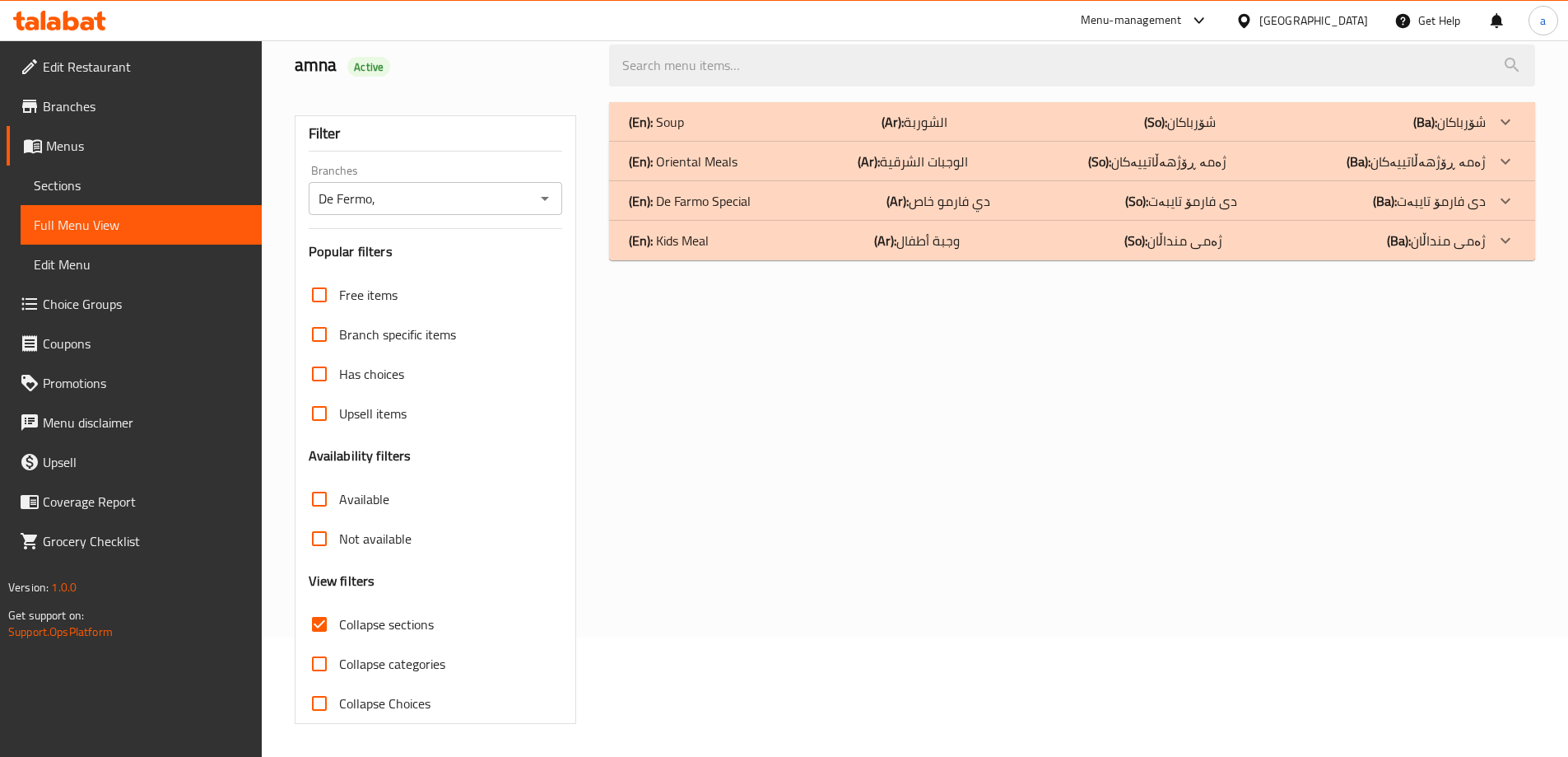
click at [947, 132] on p "(Ar): دي فارمو خاص" at bounding box center [914, 122] width 66 height 20
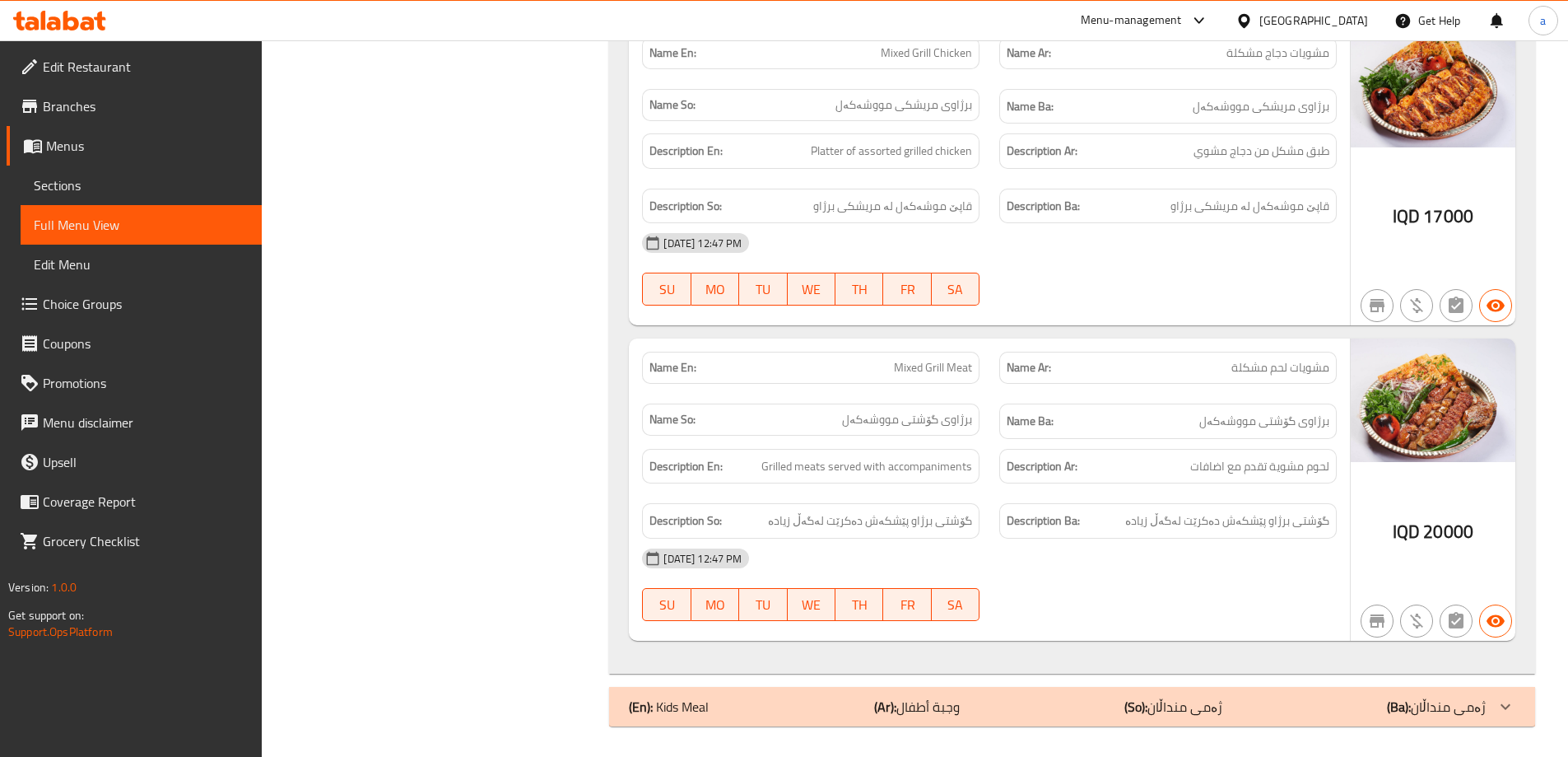
scroll to position [981, 0]
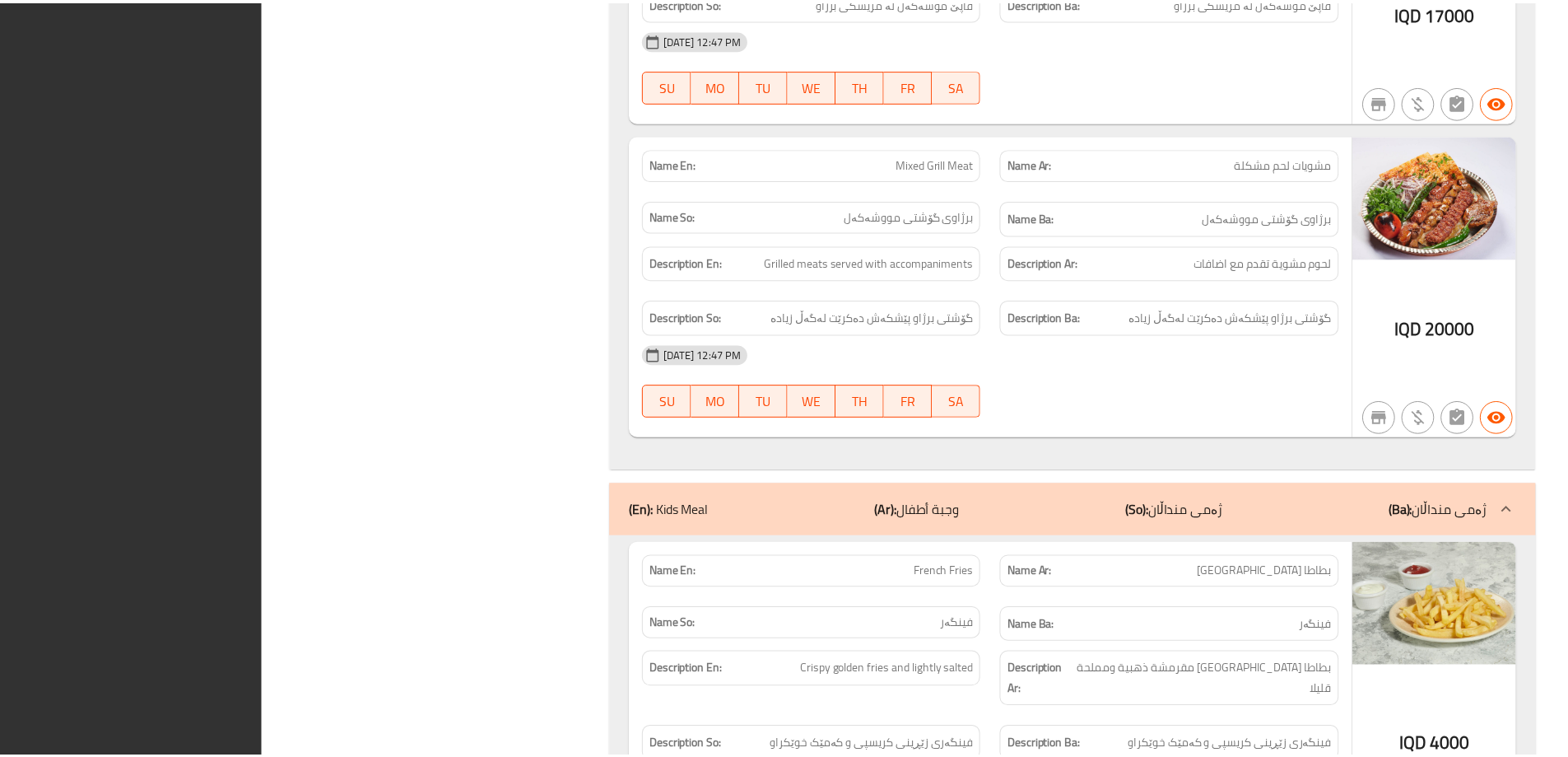
scroll to position [1652, 0]
